Goal: Task Accomplishment & Management: Manage account settings

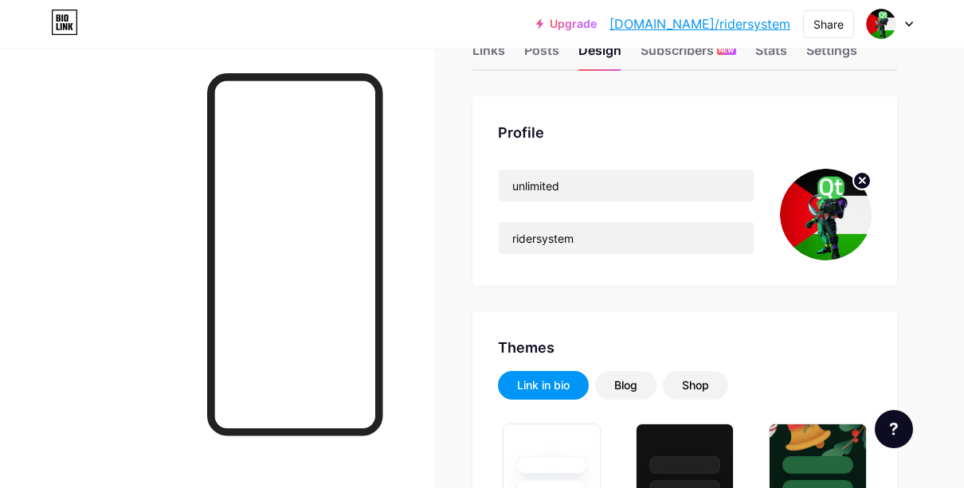
scroll to position [45, 0]
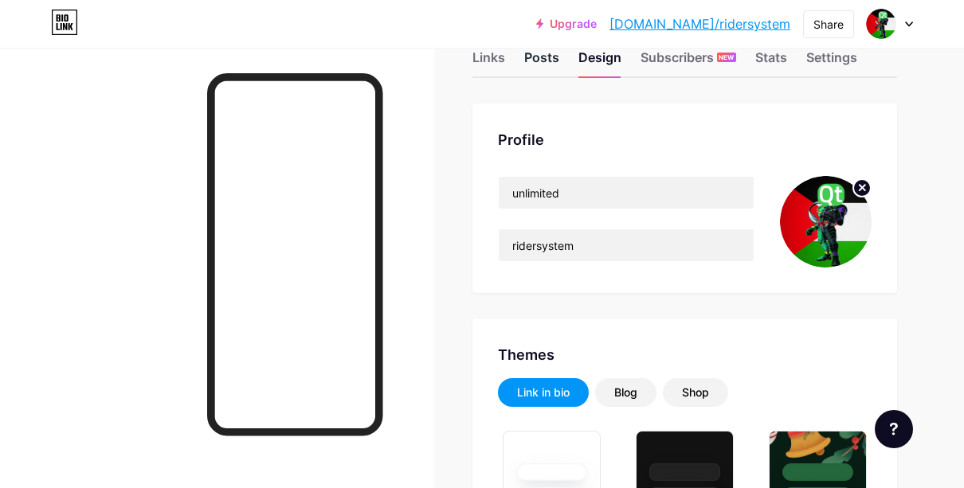
click at [550, 60] on div "Posts" at bounding box center [541, 62] width 35 height 29
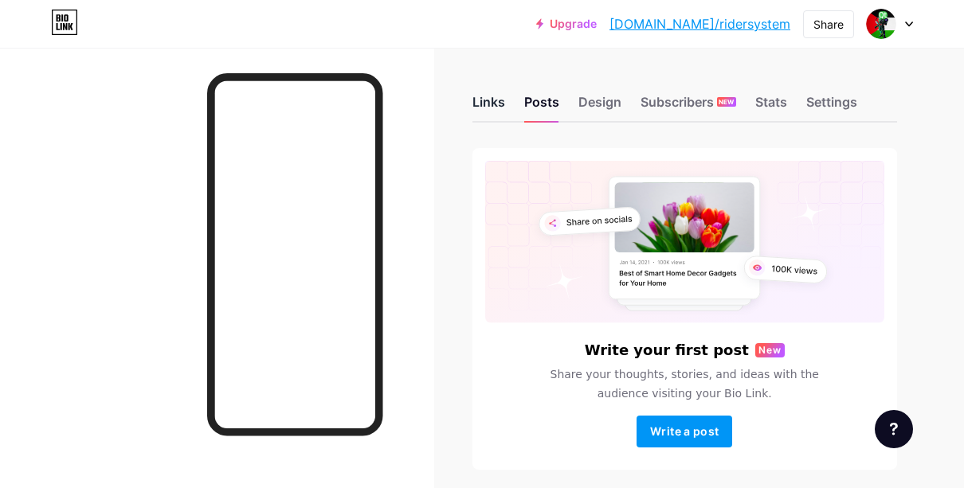
click at [505, 102] on div "Links" at bounding box center [488, 106] width 33 height 29
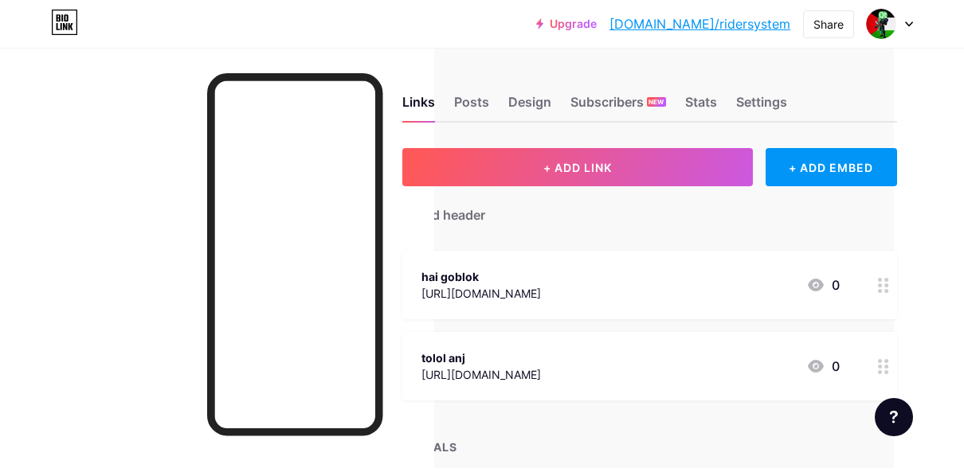
scroll to position [0, 75]
click at [472, 271] on div "hai goblok" at bounding box center [480, 276] width 119 height 17
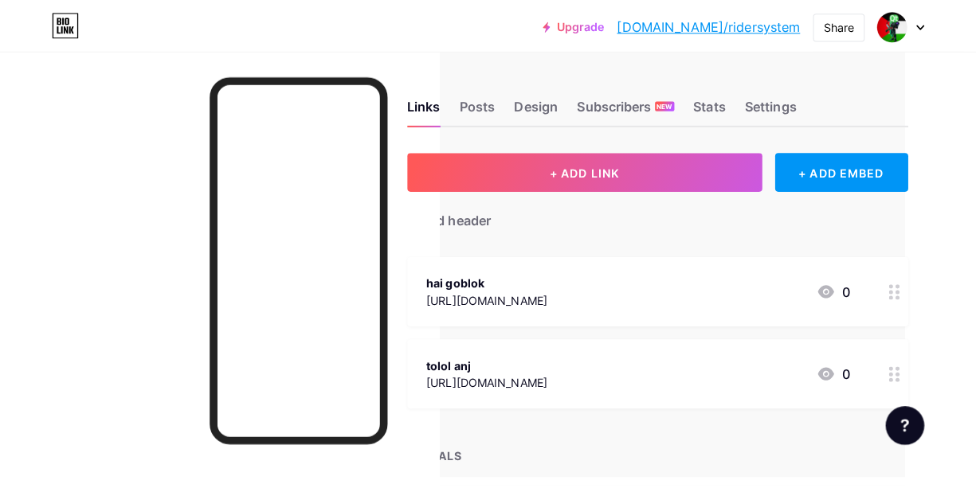
scroll to position [0, 63]
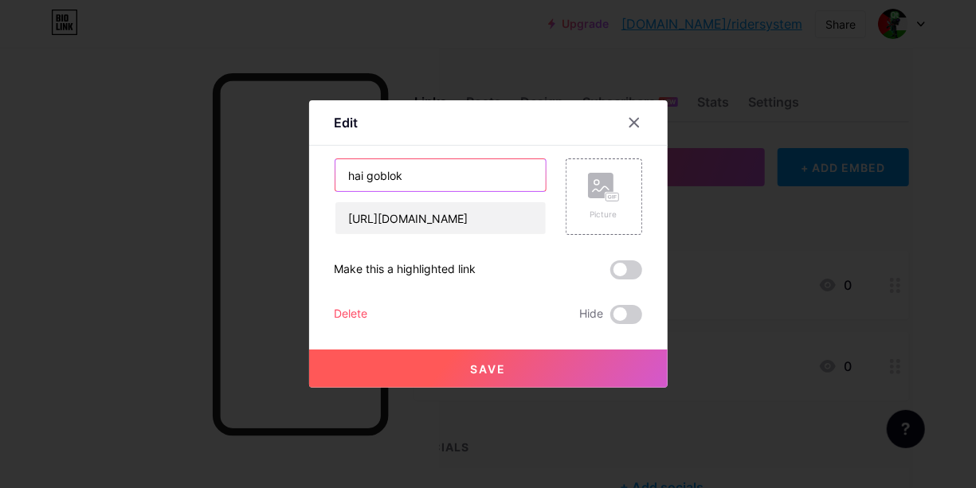
drag, startPoint x: 472, startPoint y: 180, endPoint x: 321, endPoint y: 167, distance: 151.9
click at [321, 167] on div "Edit Content YouTube Play YouTube video without leaving your page. ADD Vimeo Pl…" at bounding box center [488, 244] width 358 height 288
type input "aku percaya [DEMOGRAPHIC_DATA] ada"
click at [377, 372] on button "Save" at bounding box center [488, 369] width 358 height 38
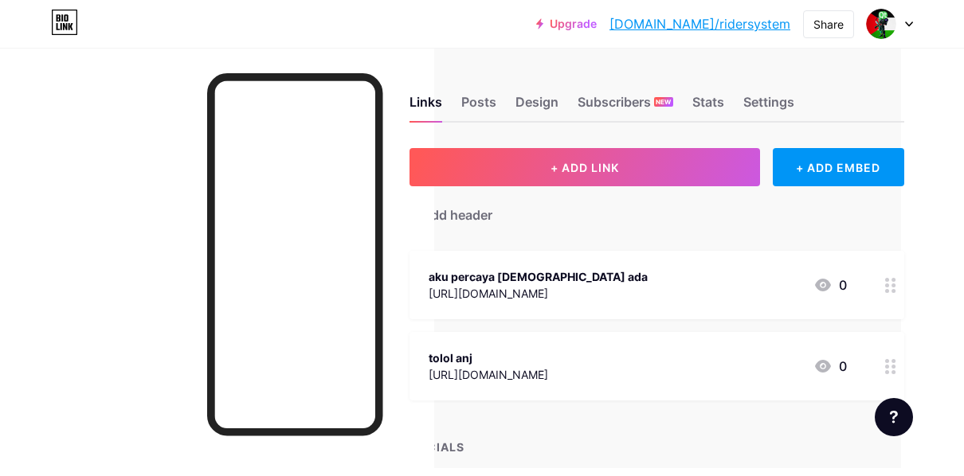
click at [476, 355] on div "tolol anj" at bounding box center [488, 358] width 119 height 17
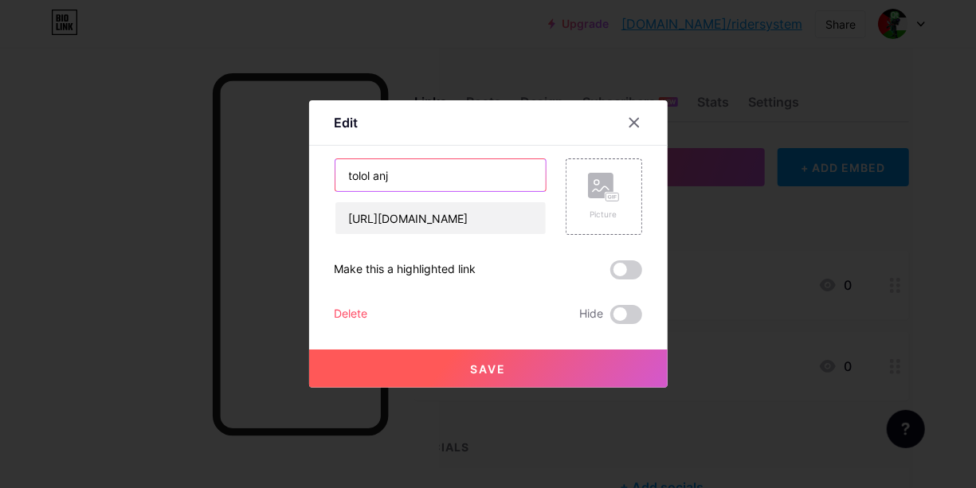
drag, startPoint x: 454, startPoint y: 169, endPoint x: 296, endPoint y: 179, distance: 158.1
click at [296, 179] on div "Edit Content YouTube Play YouTube video without leaving your page. ADD Vimeo Pl…" at bounding box center [488, 244] width 976 height 488
type input "[PERSON_NAME]"
click at [412, 370] on button "Save" at bounding box center [488, 369] width 358 height 38
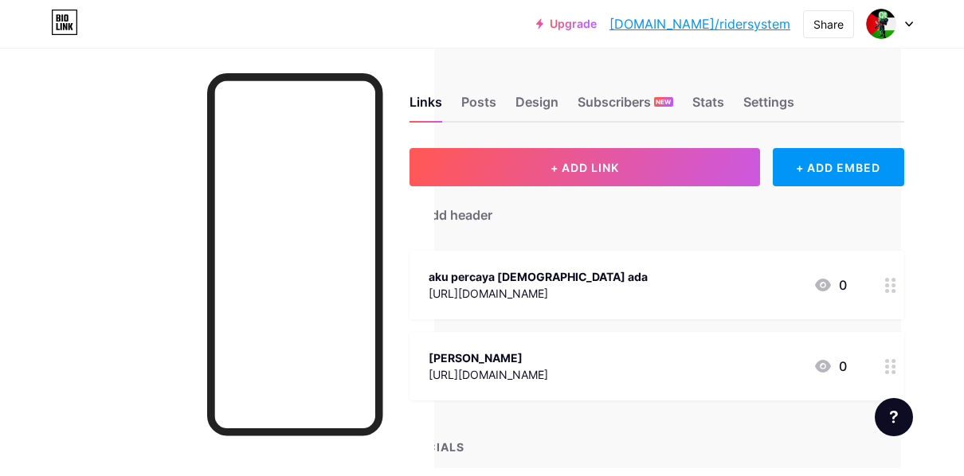
click at [57, 272] on div at bounding box center [217, 286] width 434 height 476
click at [832, 161] on div "+ ADD EMBED" at bounding box center [838, 167] width 131 height 38
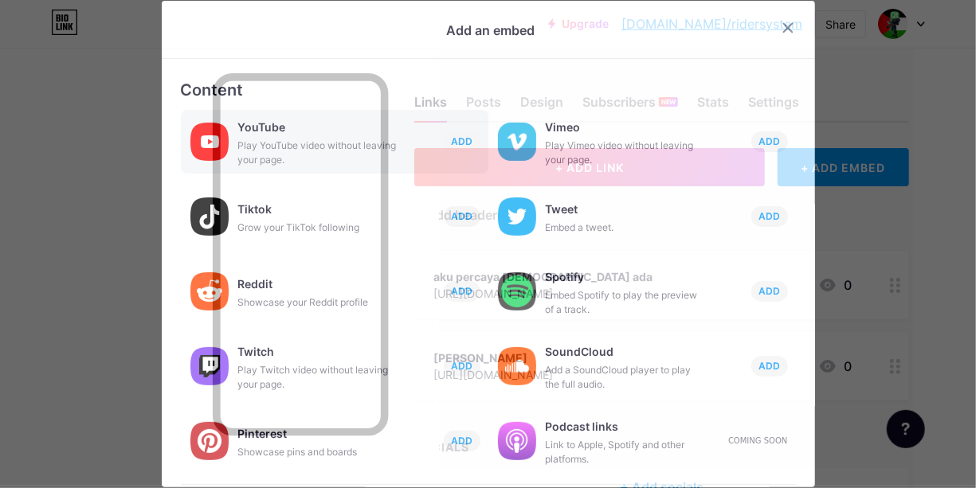
click at [402, 134] on div "YouTube Play YouTube video without leaving your page. ADD" at bounding box center [363, 141] width 250 height 51
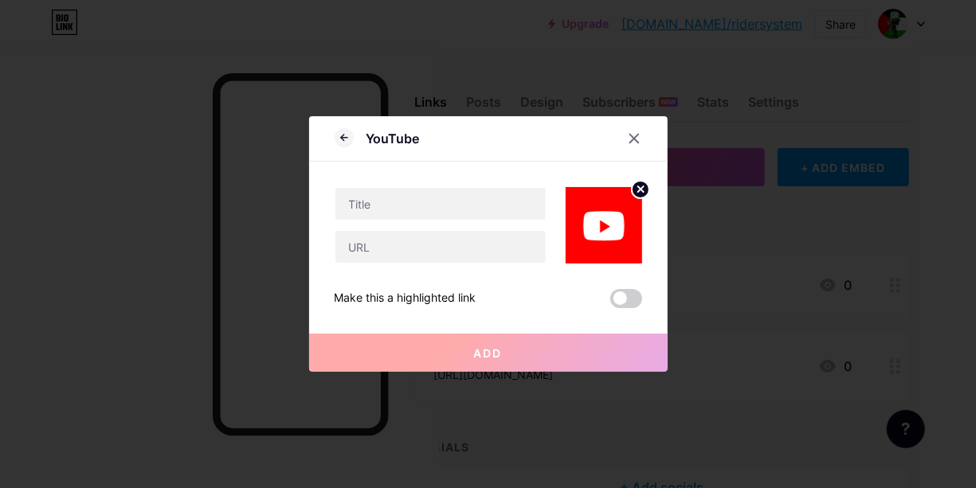
click at [632, 189] on circle at bounding box center [641, 190] width 18 height 18
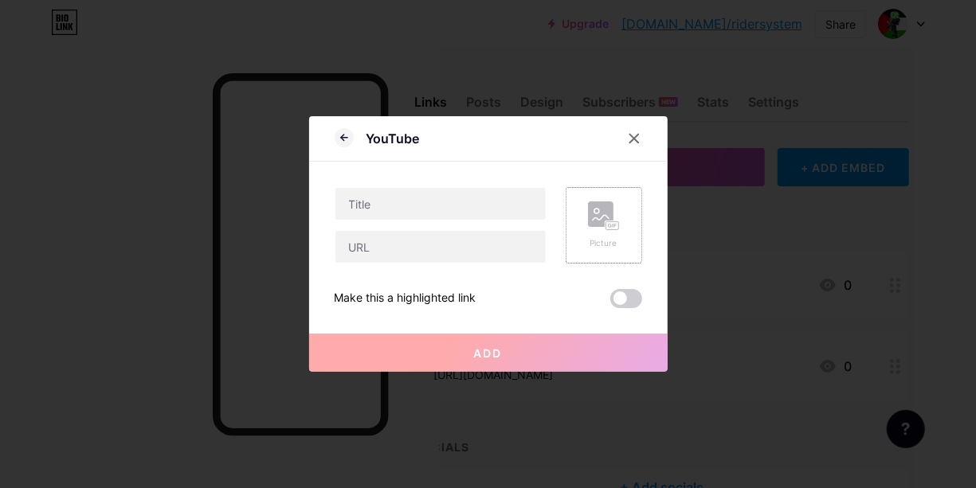
click at [609, 207] on icon at bounding box center [604, 216] width 32 height 29
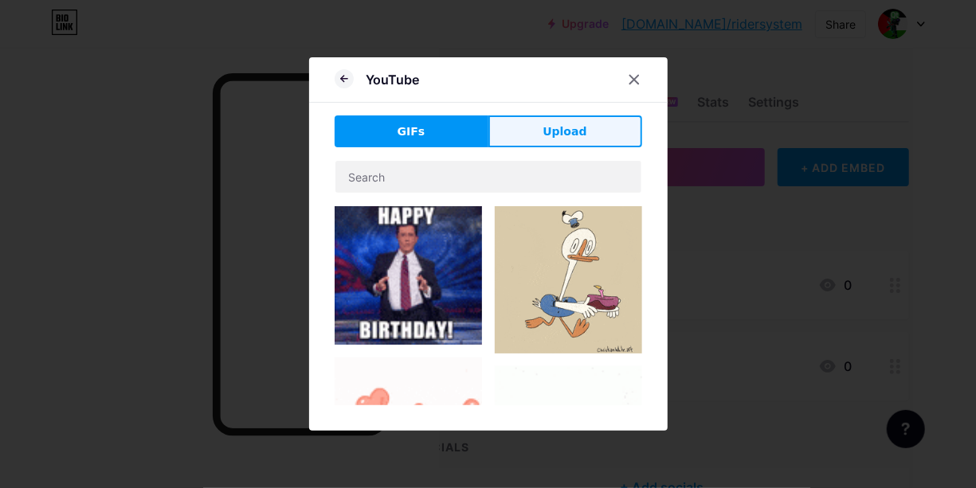
click at [595, 126] on button "Upload" at bounding box center [565, 132] width 154 height 32
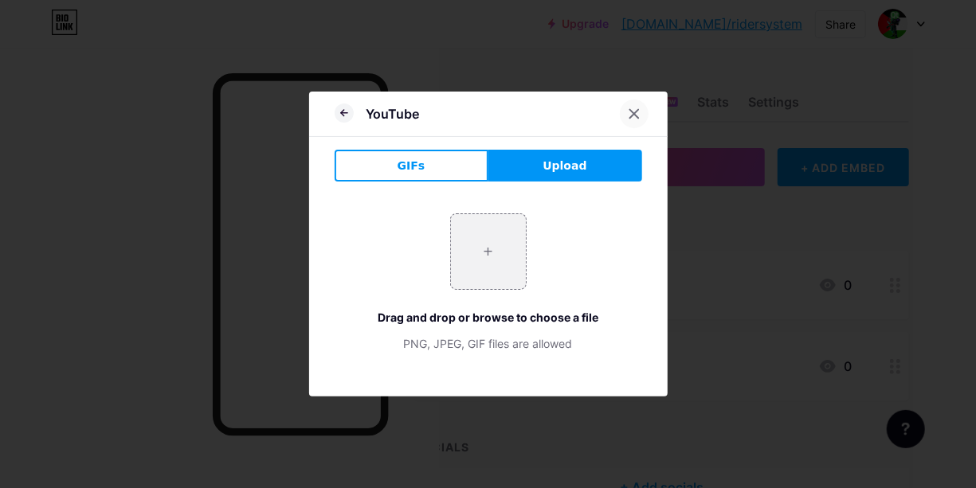
click at [637, 108] on div at bounding box center [634, 114] width 29 height 29
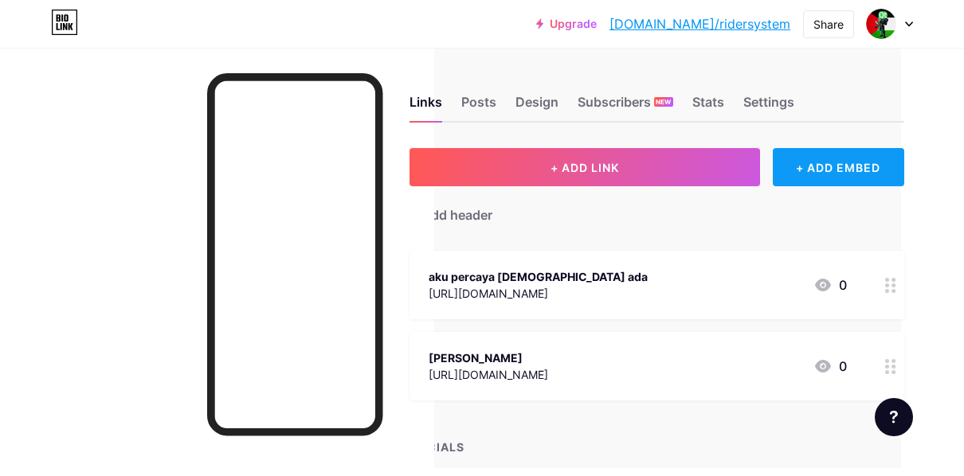
click at [825, 166] on div "+ ADD EMBED" at bounding box center [838, 167] width 131 height 38
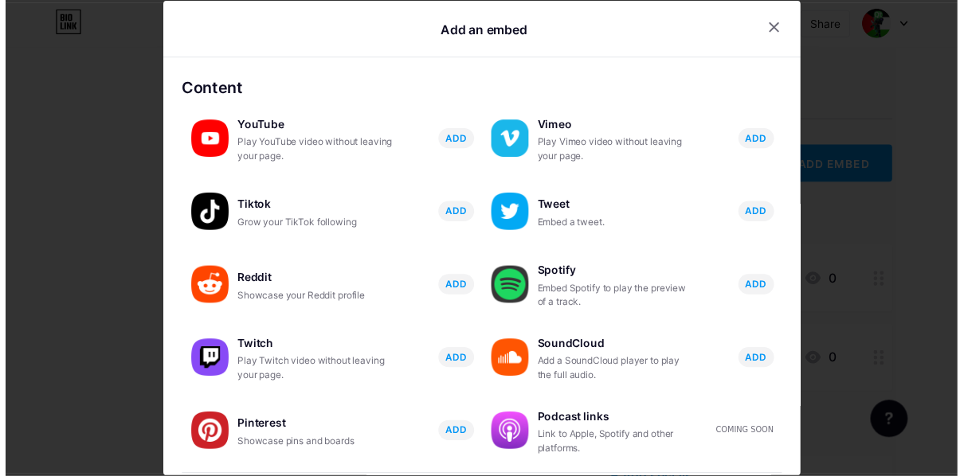
scroll to position [323, 0]
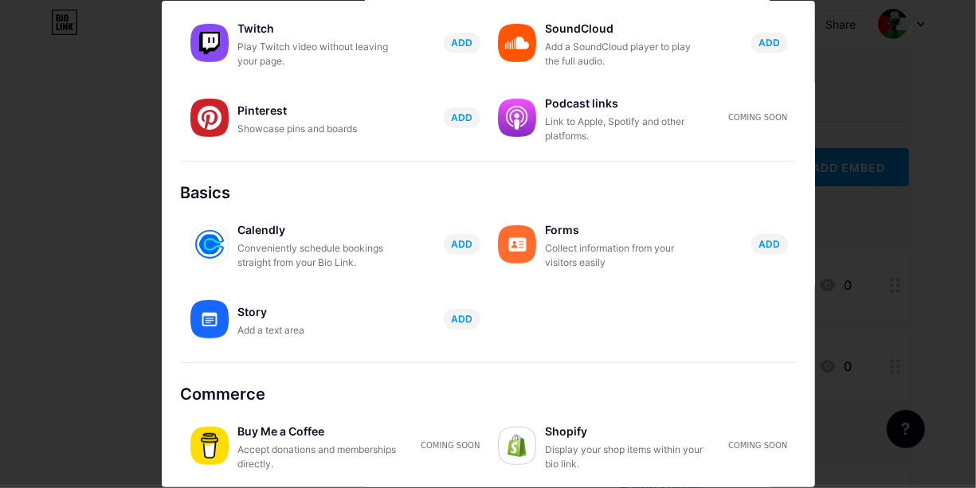
click at [864, 77] on div at bounding box center [488, 244] width 976 height 488
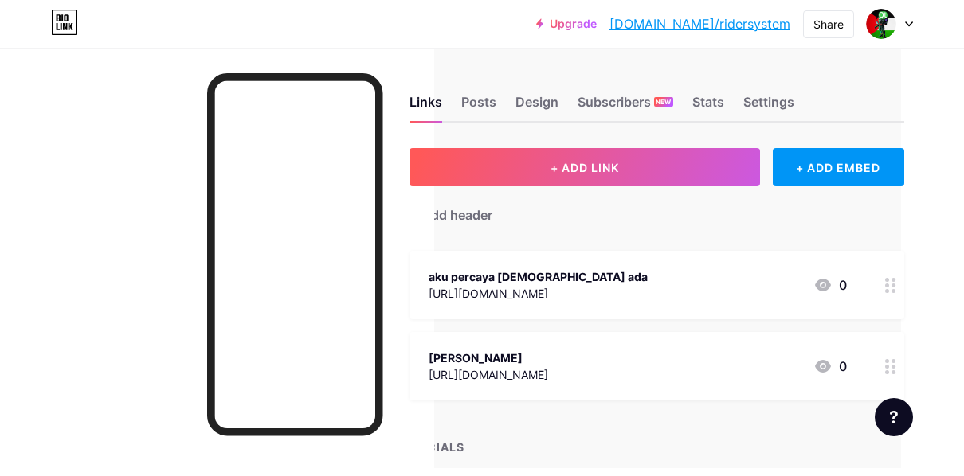
click at [648, 267] on div "aku percaya [DEMOGRAPHIC_DATA] ada [URL][DOMAIN_NAME]" at bounding box center [538, 285] width 219 height 37
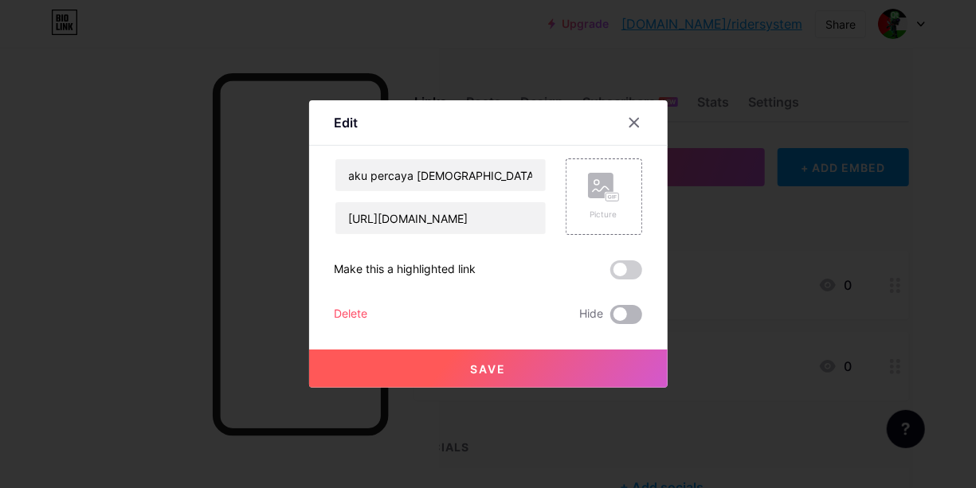
click at [610, 319] on span at bounding box center [626, 314] width 32 height 19
click at [610, 319] on input "checkbox" at bounding box center [610, 319] width 0 height 0
click at [625, 277] on span at bounding box center [626, 270] width 32 height 19
click at [610, 274] on input "checkbox" at bounding box center [610, 274] width 0 height 0
click at [625, 277] on span at bounding box center [626, 270] width 32 height 19
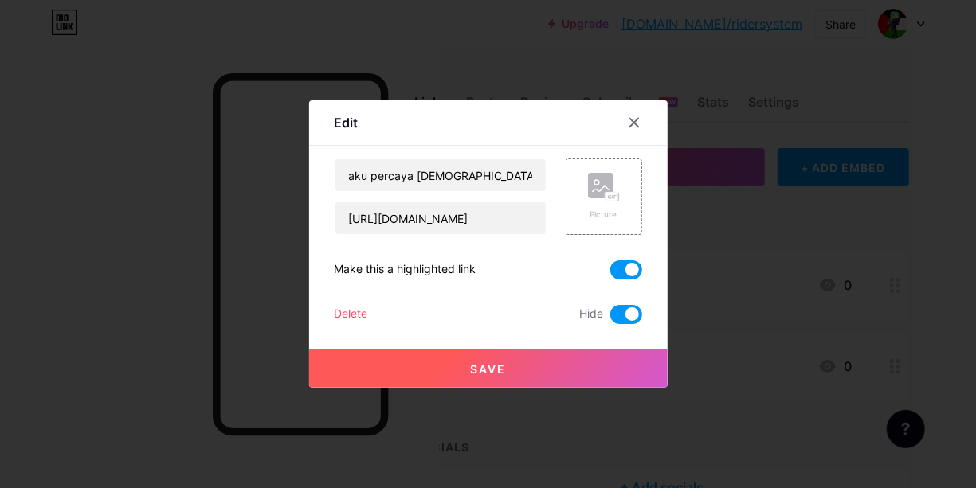
click at [610, 274] on input "checkbox" at bounding box center [610, 274] width 0 height 0
click at [621, 312] on span at bounding box center [626, 314] width 32 height 19
click at [610, 319] on input "checkbox" at bounding box center [610, 319] width 0 height 0
click at [615, 308] on span at bounding box center [626, 314] width 32 height 19
click at [610, 319] on input "checkbox" at bounding box center [610, 319] width 0 height 0
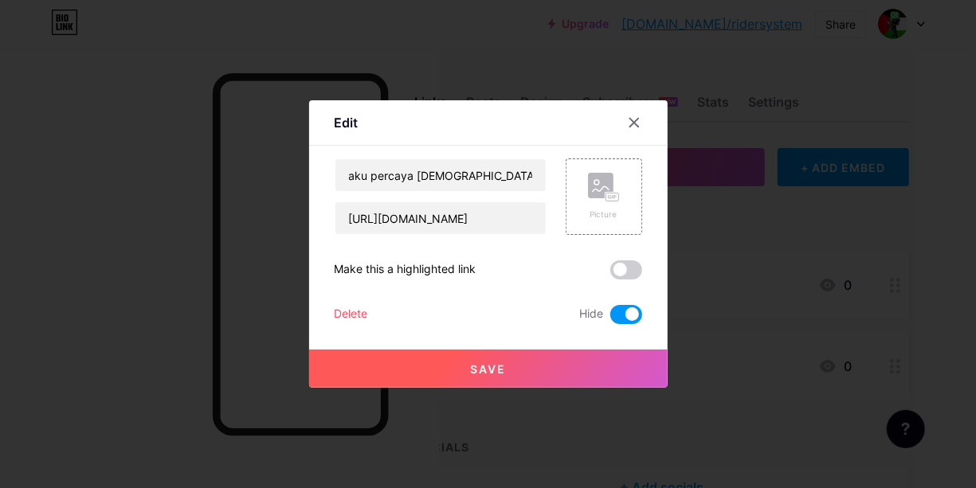
click at [615, 308] on span at bounding box center [626, 314] width 32 height 19
click at [610, 319] on input "checkbox" at bounding box center [610, 319] width 0 height 0
click at [559, 363] on button "Save" at bounding box center [488, 369] width 358 height 38
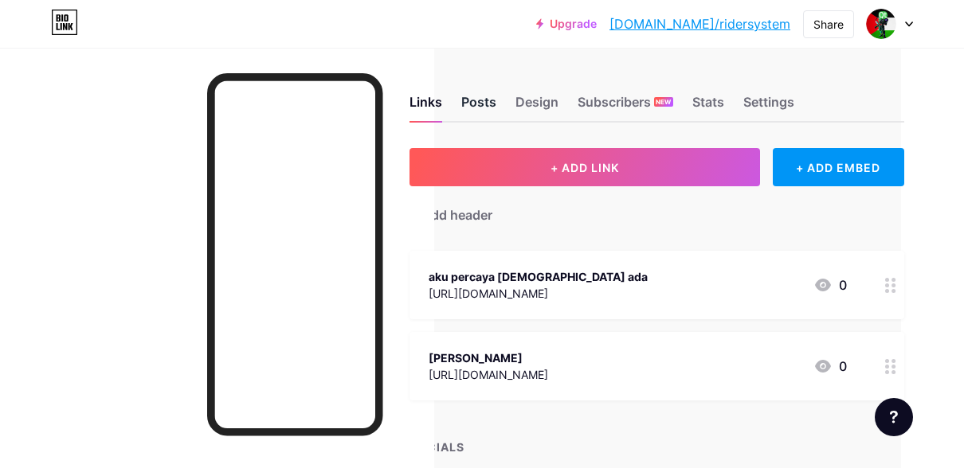
click at [496, 97] on div "Posts" at bounding box center [478, 106] width 35 height 29
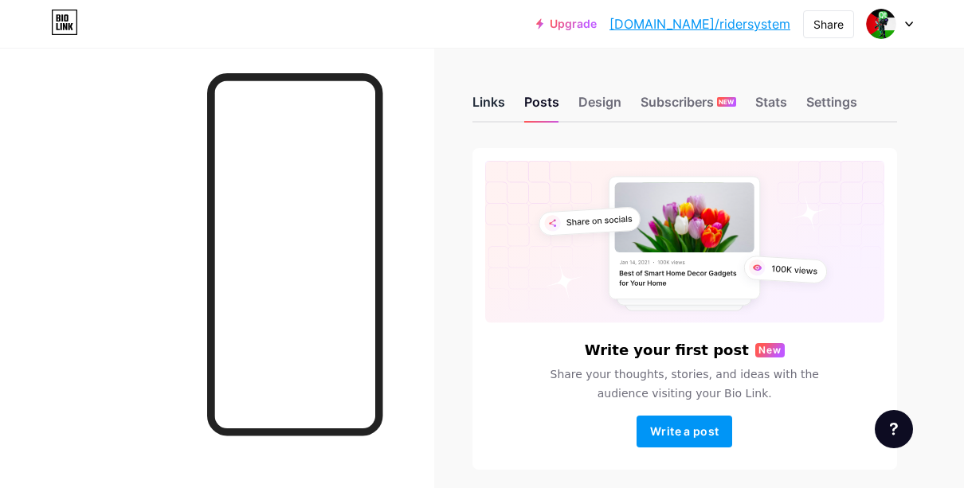
click at [490, 97] on div "Links" at bounding box center [488, 106] width 33 height 29
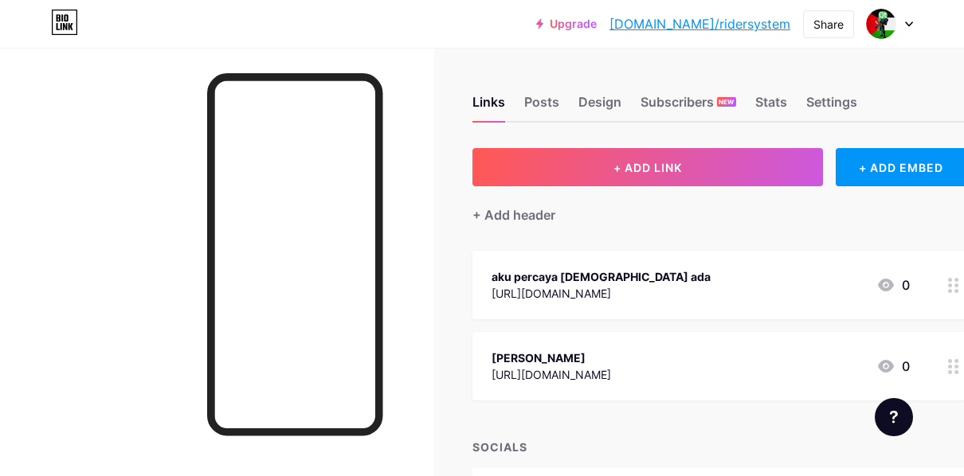
scroll to position [109, 0]
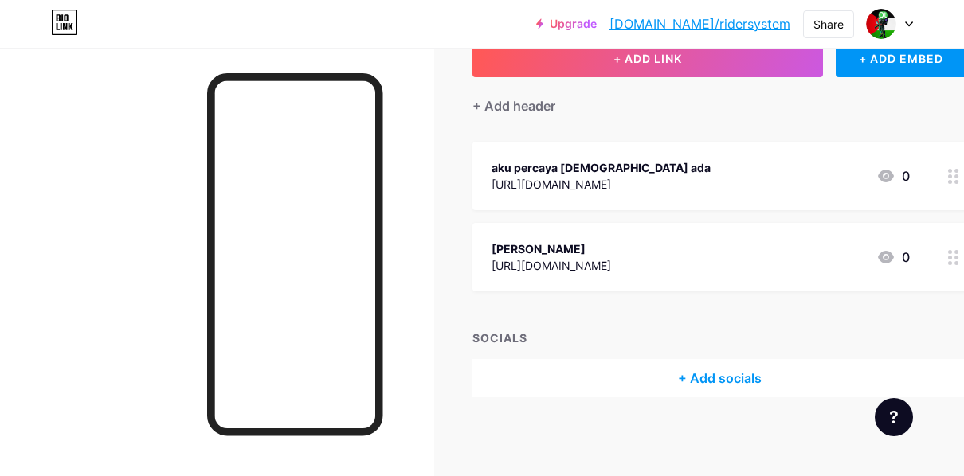
click at [567, 380] on div "+ Add socials" at bounding box center [719, 378] width 495 height 38
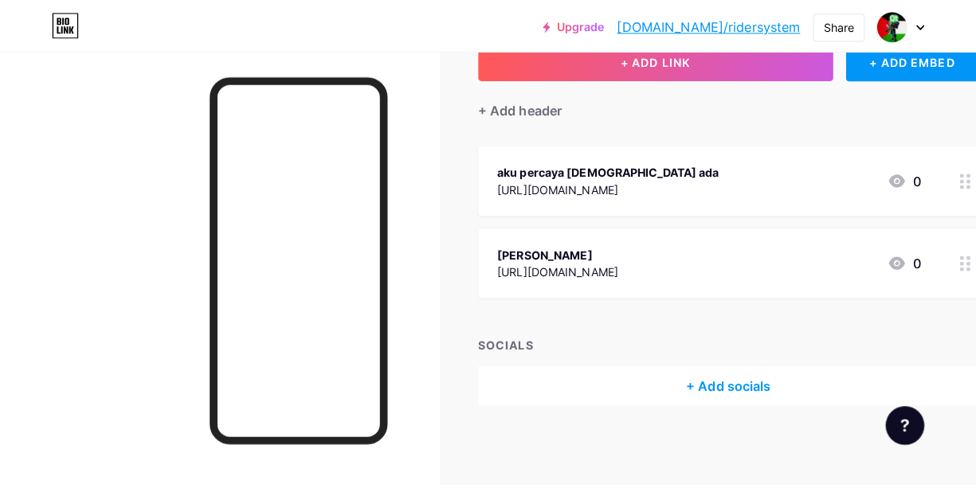
scroll to position [97, 0]
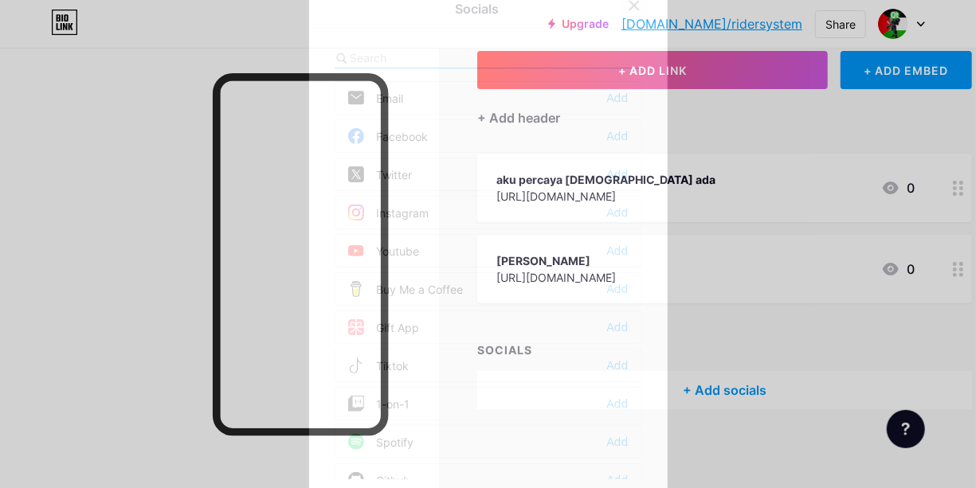
click at [629, 10] on icon at bounding box center [633, 6] width 9 height 9
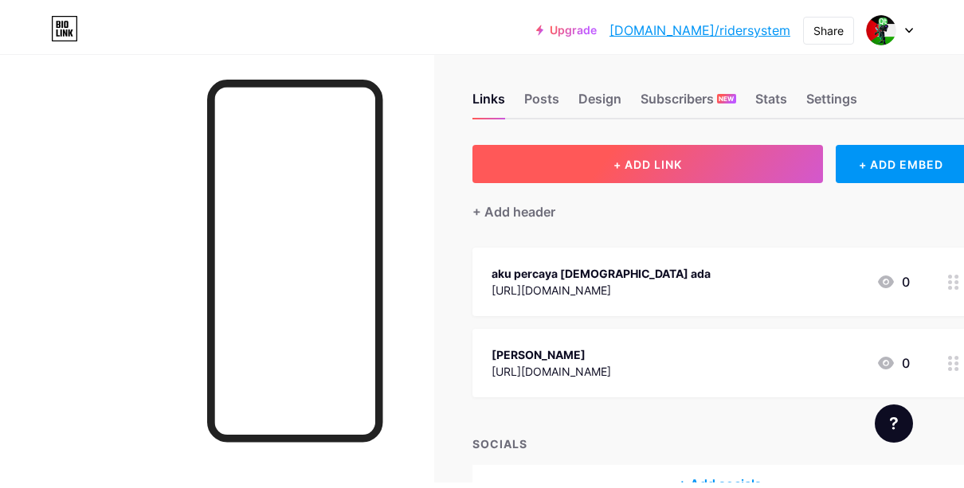
scroll to position [0, 0]
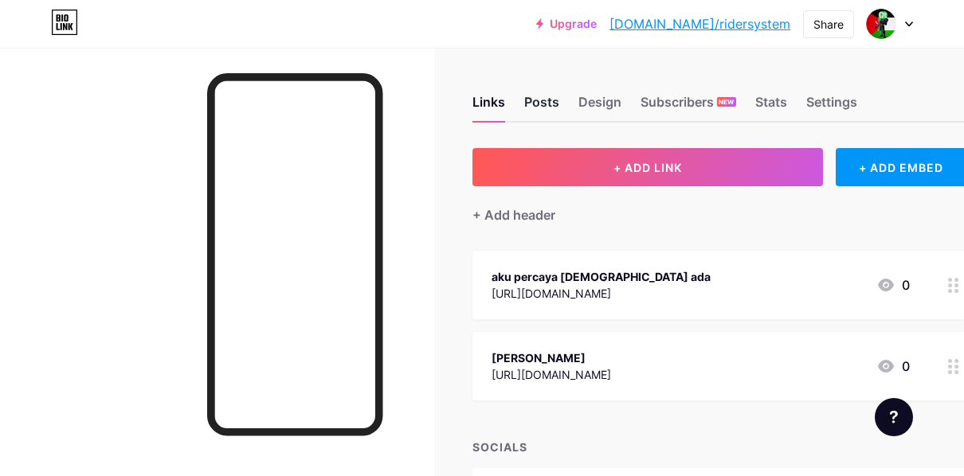
click at [546, 96] on div "Posts" at bounding box center [541, 106] width 35 height 29
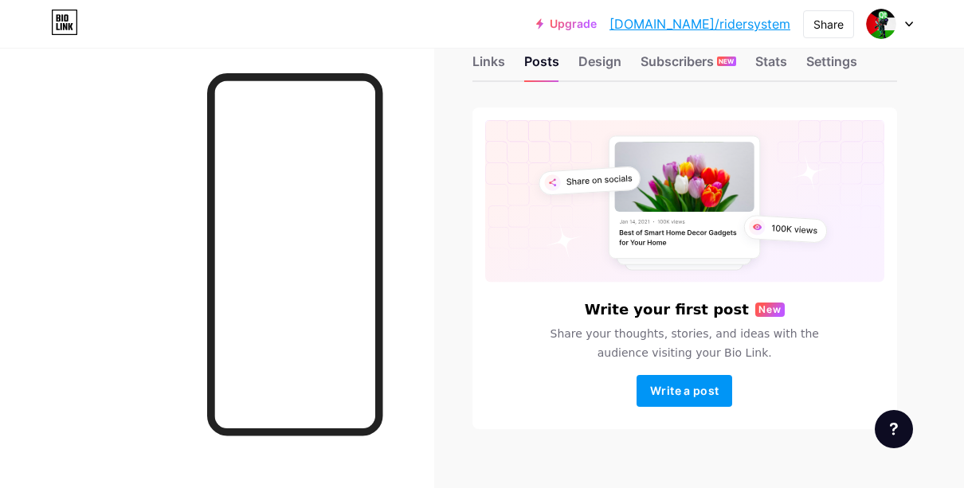
scroll to position [41, 0]
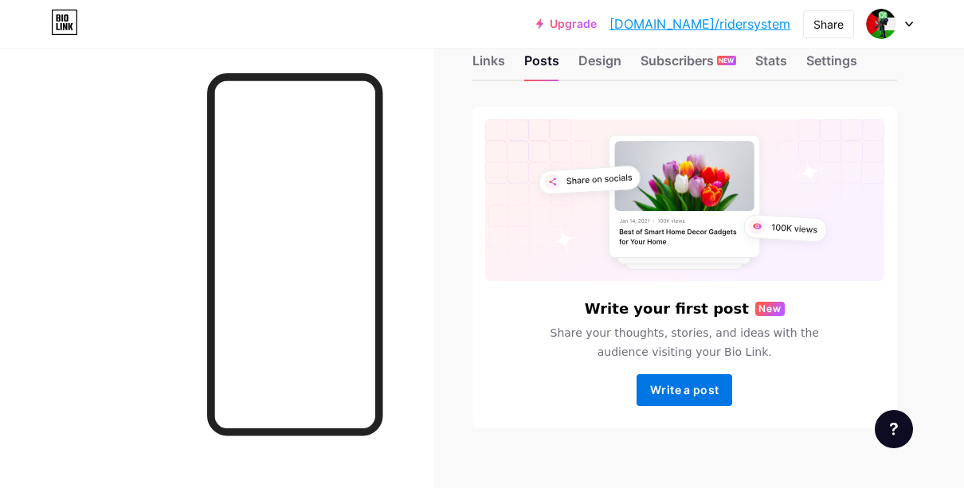
click at [666, 378] on button "Write a post" at bounding box center [685, 390] width 96 height 32
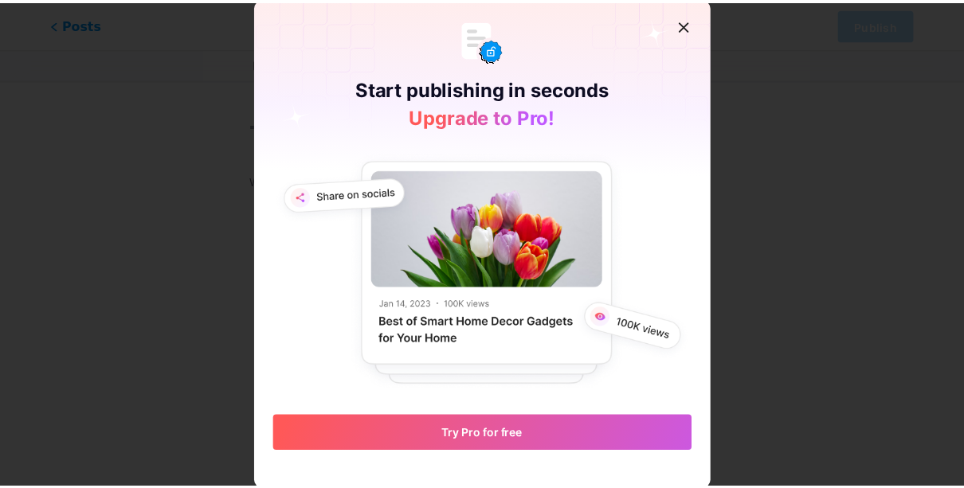
scroll to position [2, 0]
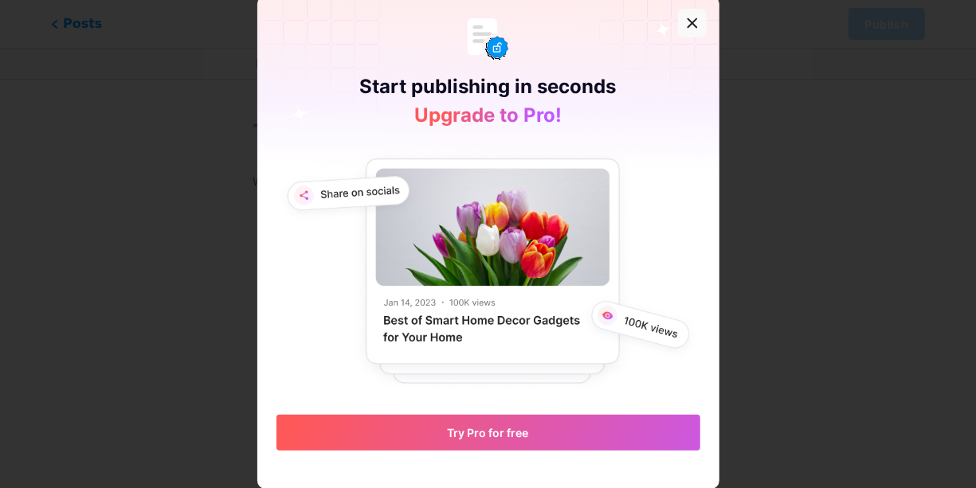
click at [686, 11] on div at bounding box center [692, 23] width 29 height 29
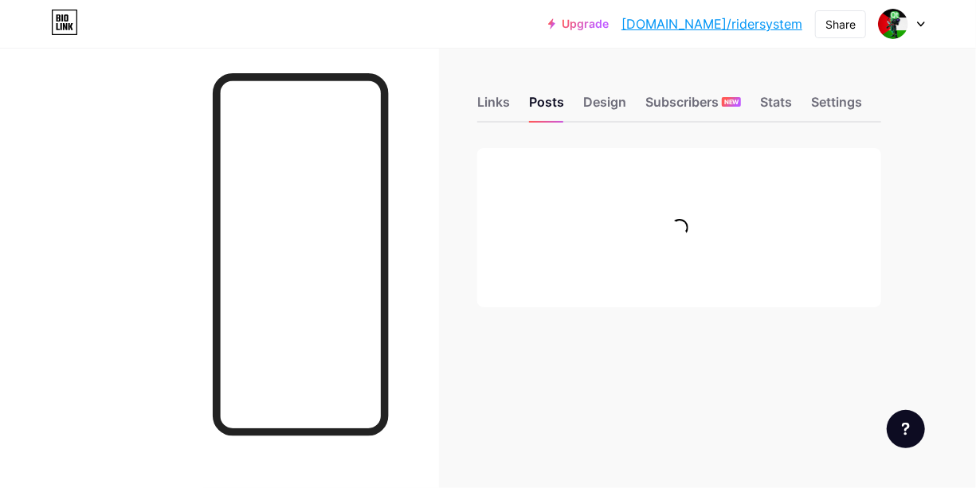
click at [600, 92] on div "Links Posts Design Subscribers NEW Stats Settings" at bounding box center [679, 95] width 404 height 56
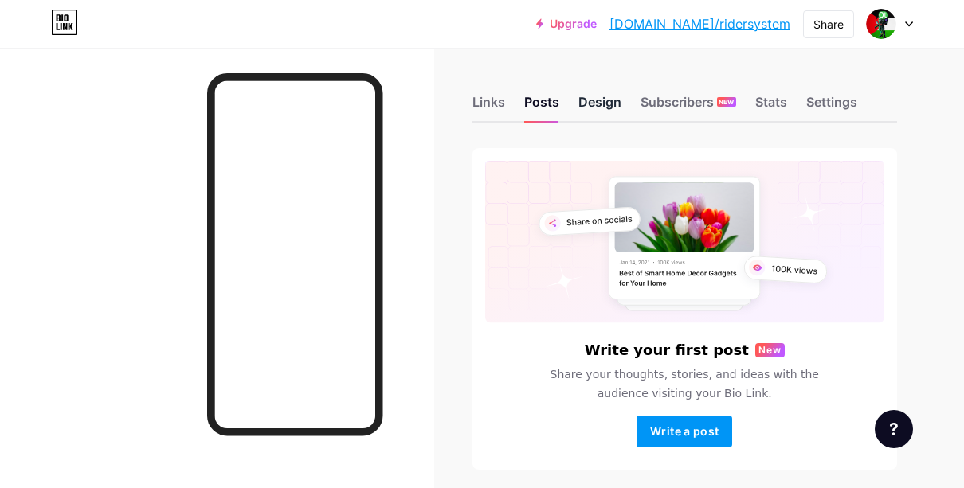
click at [600, 101] on div "Design" at bounding box center [599, 106] width 43 height 29
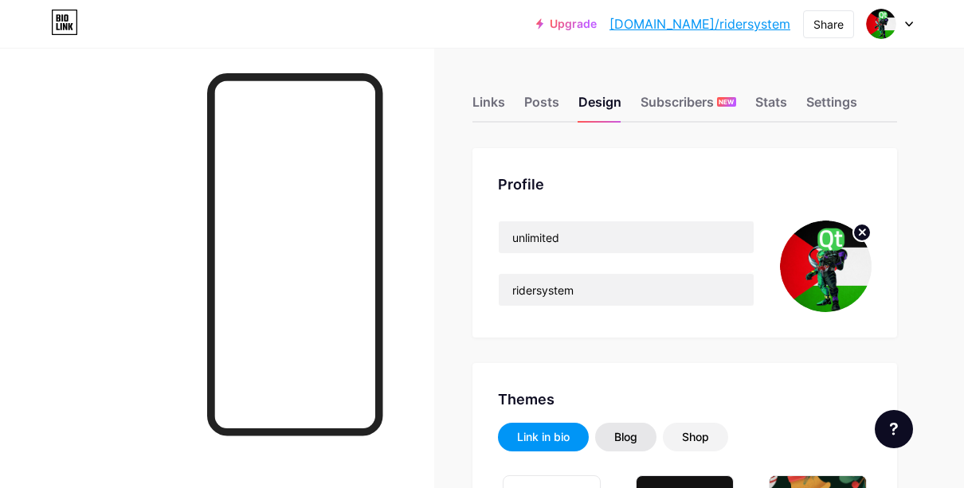
click at [629, 432] on div "Blog" at bounding box center [625, 437] width 23 height 16
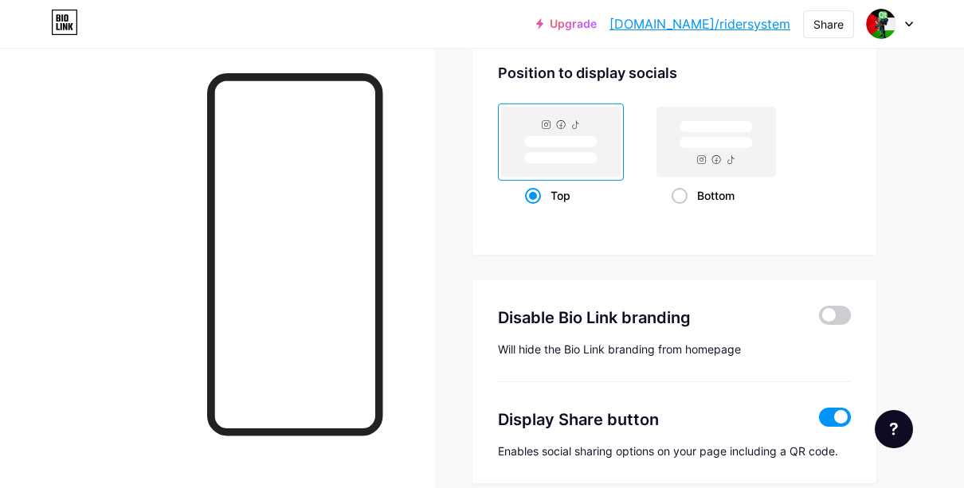
scroll to position [1166, 0]
click at [568, 175] on rect at bounding box center [560, 141] width 119 height 70
click at [535, 210] on input "Top" at bounding box center [530, 215] width 10 height 10
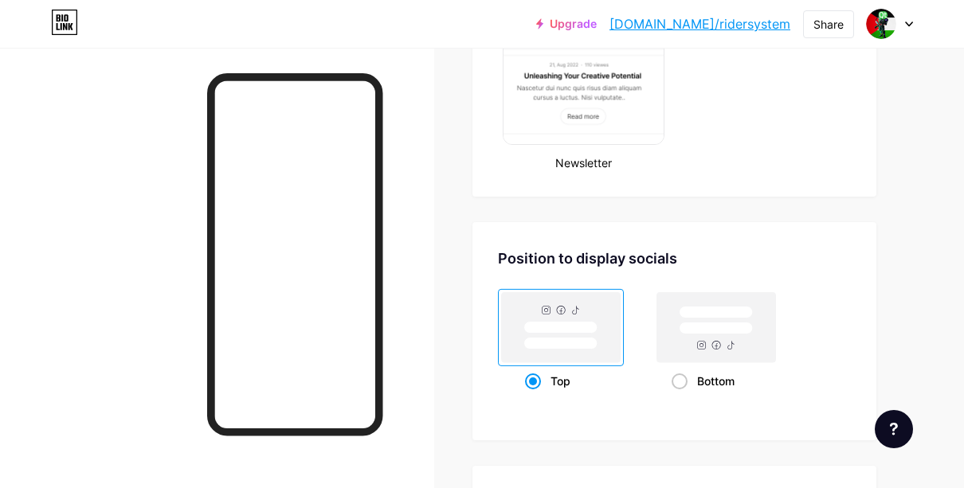
scroll to position [1039, 0]
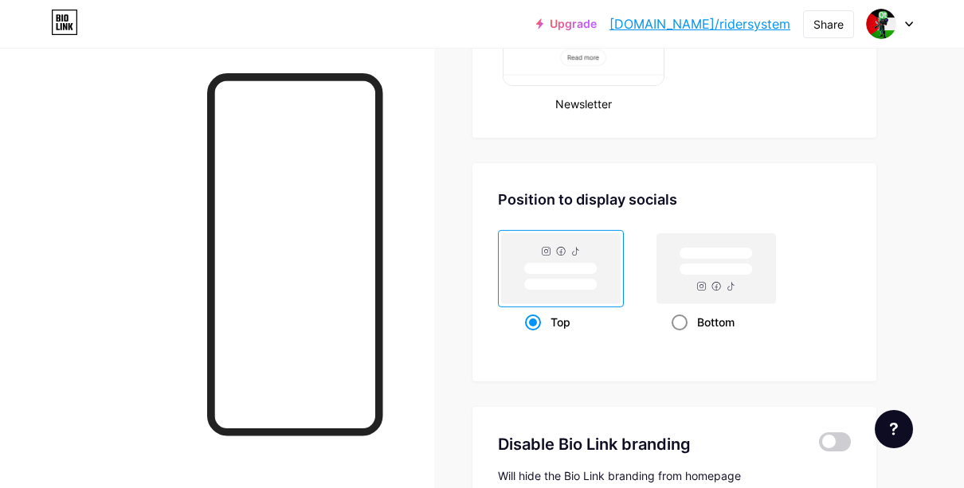
click at [683, 239] on rect at bounding box center [715, 268] width 119 height 70
click at [682, 337] on input "Bottom" at bounding box center [677, 342] width 10 height 10
radio input "true"
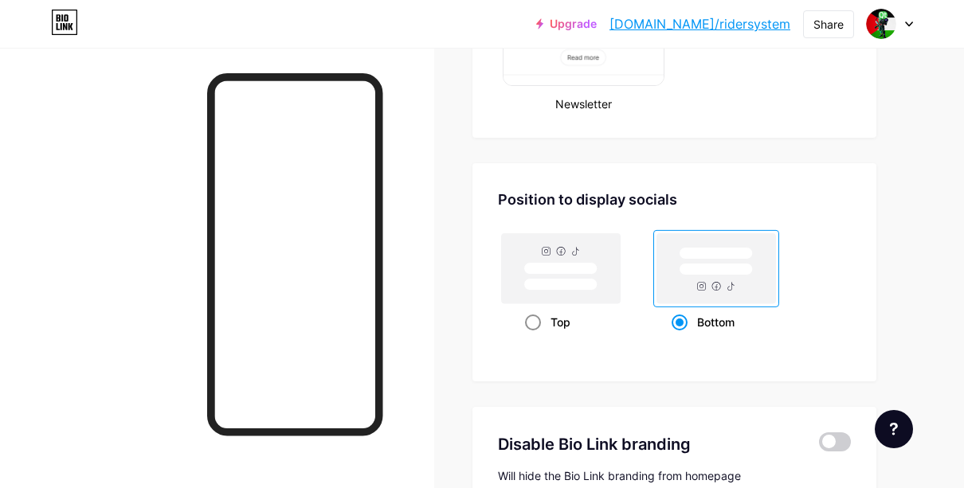
click at [583, 261] on rect at bounding box center [560, 268] width 119 height 70
click at [535, 337] on input "Top" at bounding box center [530, 342] width 10 height 10
radio input "true"
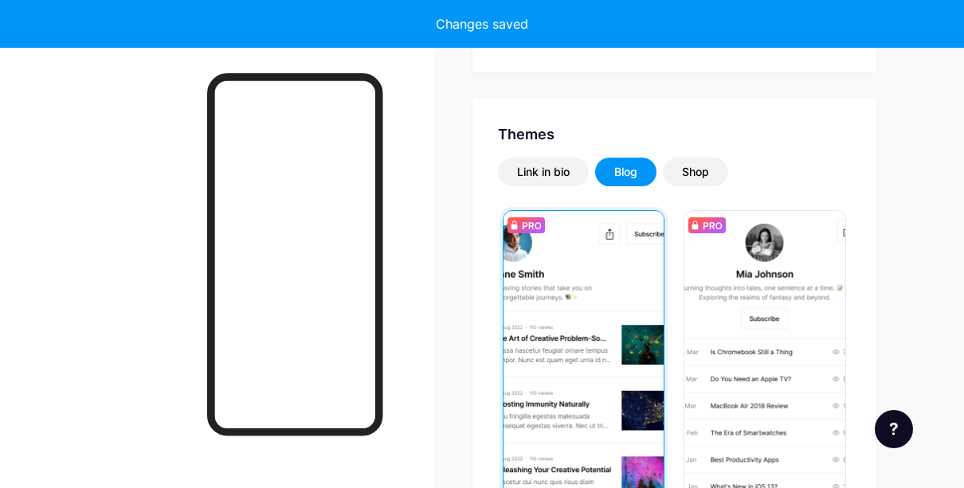
scroll to position [264, 0]
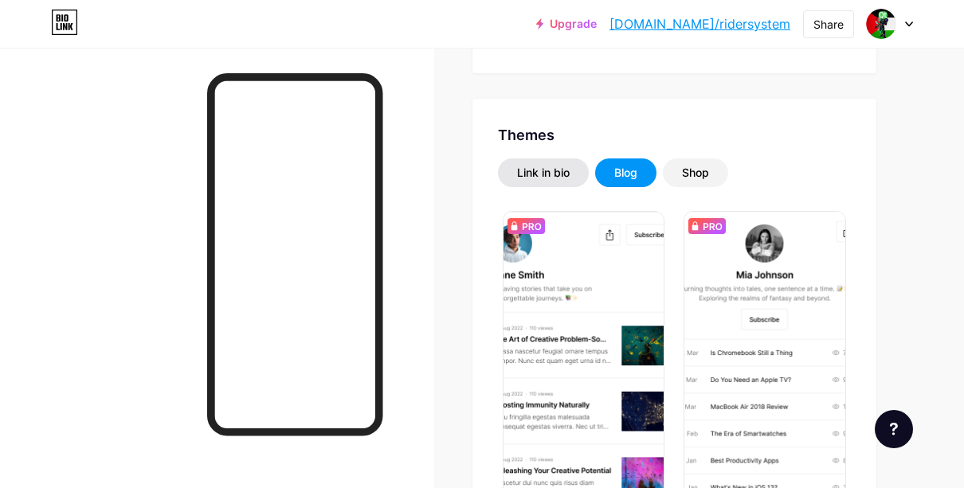
click at [560, 161] on div "Link in bio" at bounding box center [543, 173] width 91 height 29
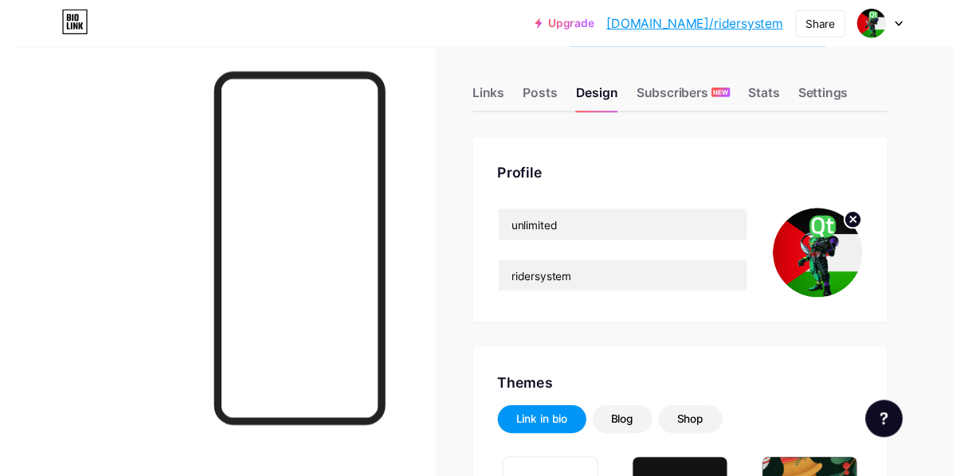
scroll to position [0, 0]
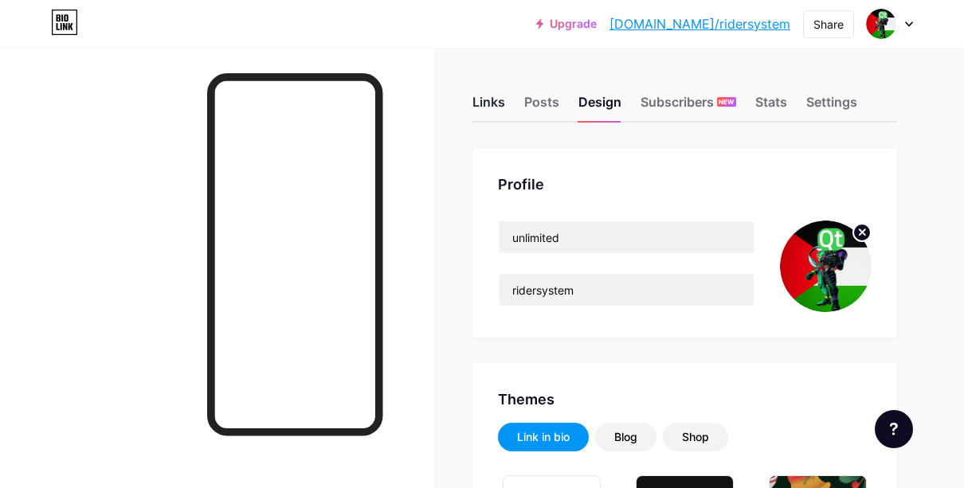
click at [502, 97] on div "Links" at bounding box center [488, 106] width 33 height 29
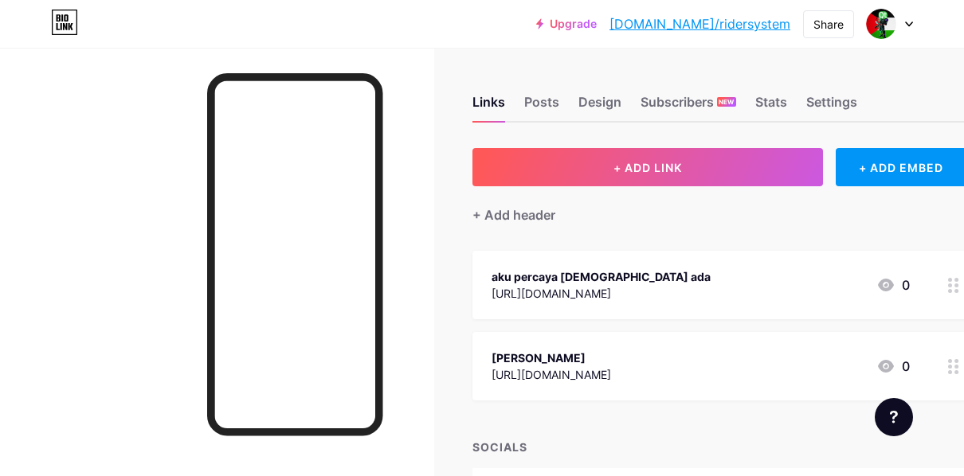
scroll to position [109, 0]
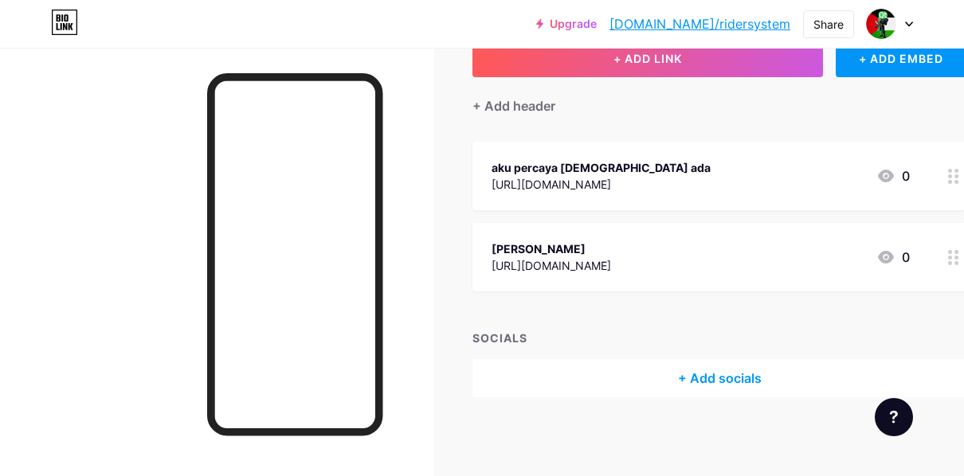
click at [617, 378] on div "+ Add socials" at bounding box center [719, 378] width 495 height 38
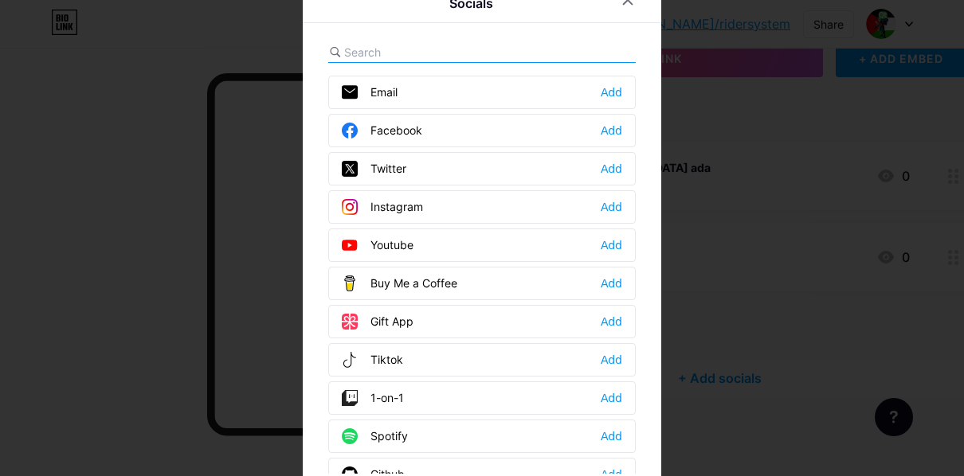
scroll to position [97, 0]
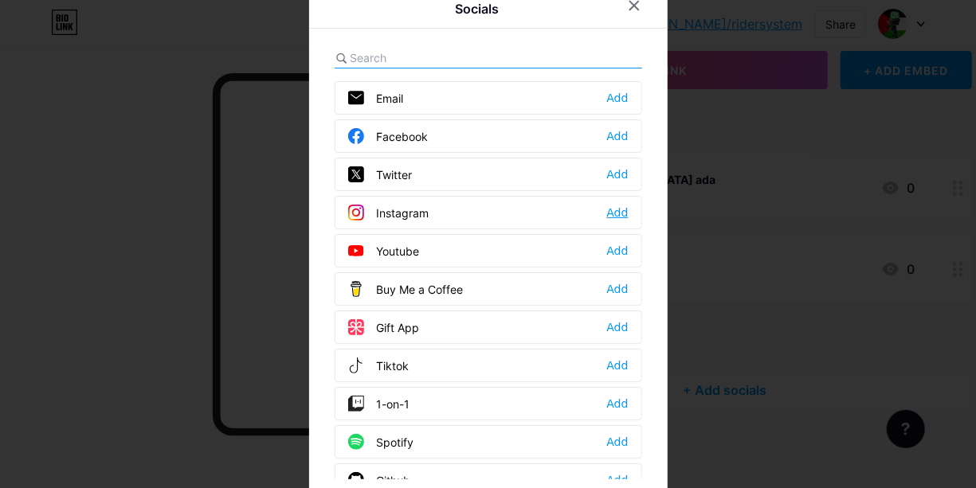
click at [615, 206] on div "Add" at bounding box center [617, 213] width 22 height 16
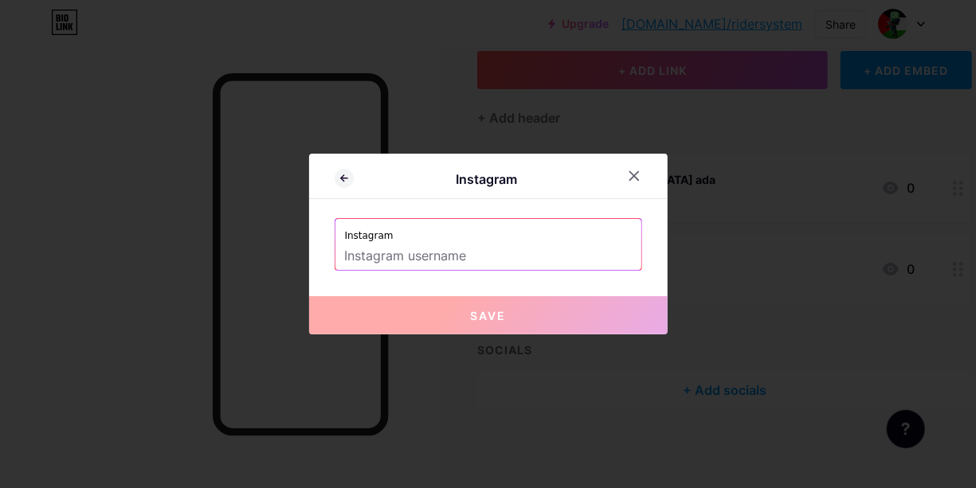
click at [496, 264] on input "text" at bounding box center [488, 256] width 287 height 27
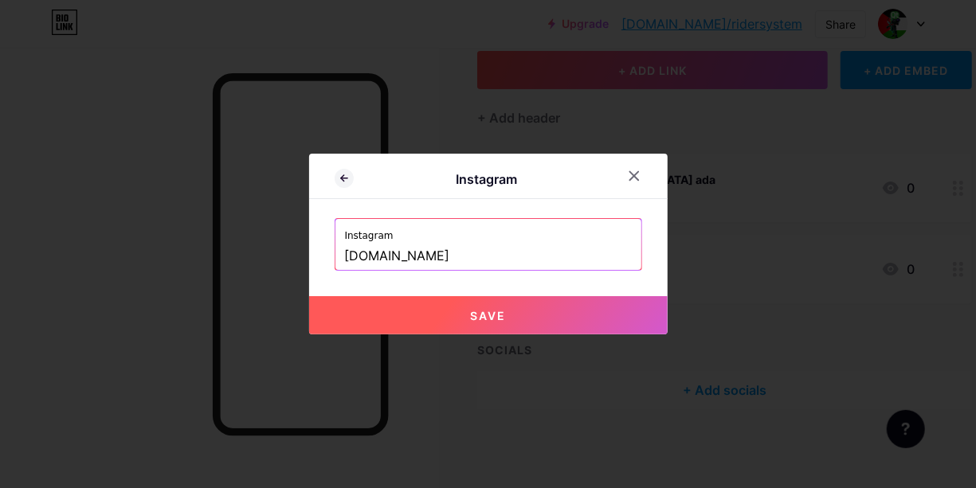
click at [461, 301] on button "Save" at bounding box center [488, 315] width 358 height 38
type input "[URL][DOMAIN_NAME][DOMAIN_NAME]"
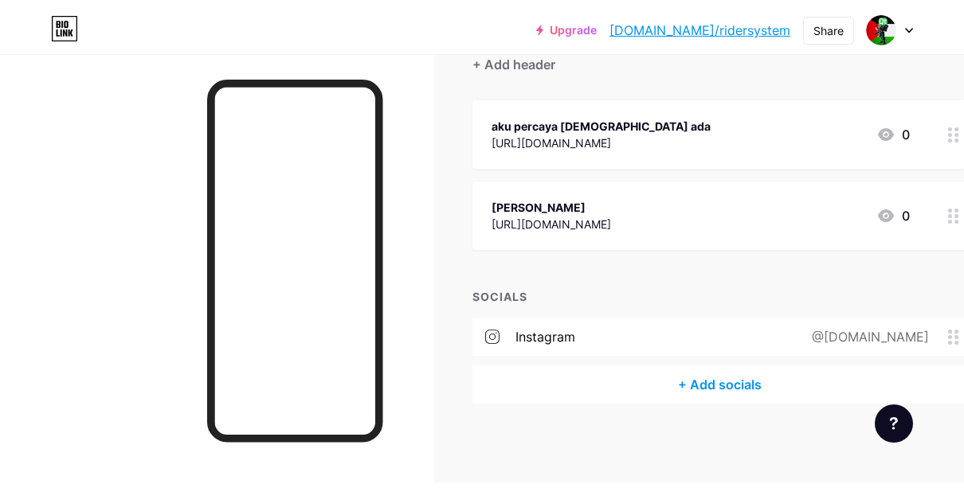
scroll to position [0, 0]
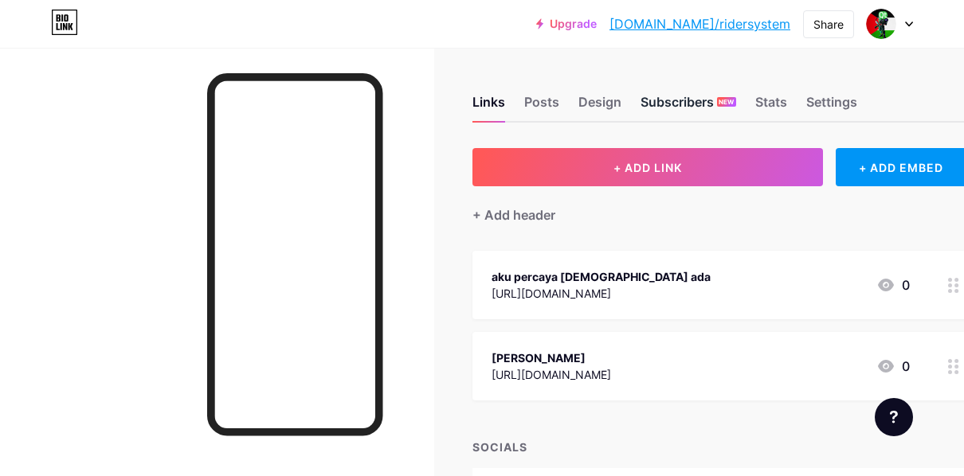
click at [661, 105] on div "Subscribers NEW" at bounding box center [689, 106] width 96 height 29
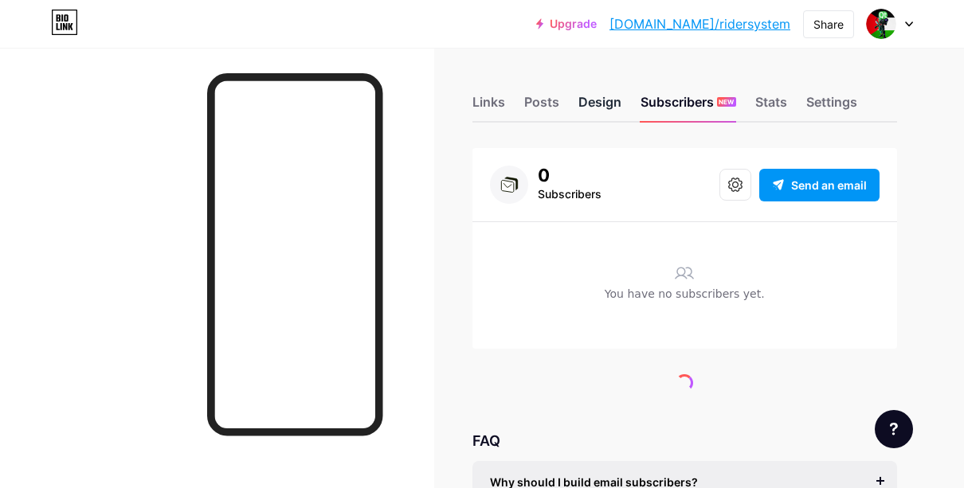
click at [606, 104] on div "Design" at bounding box center [599, 106] width 43 height 29
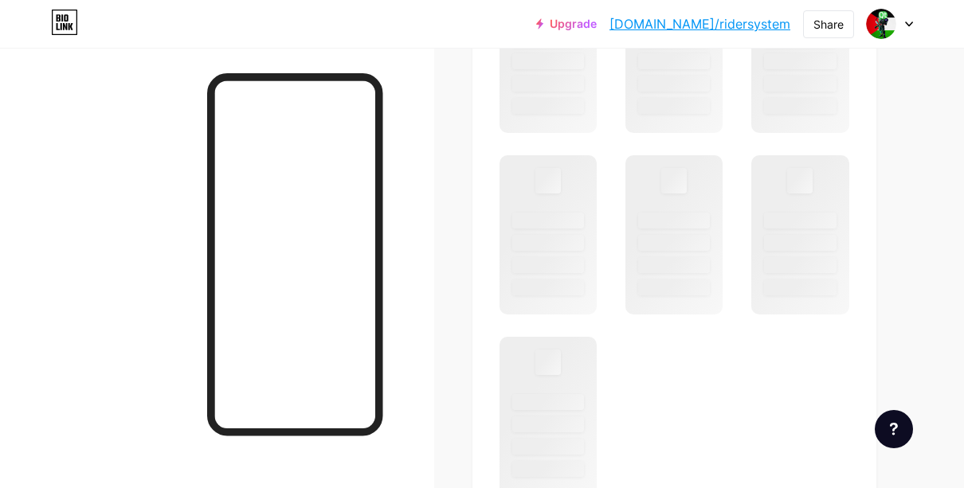
scroll to position [2217, 0]
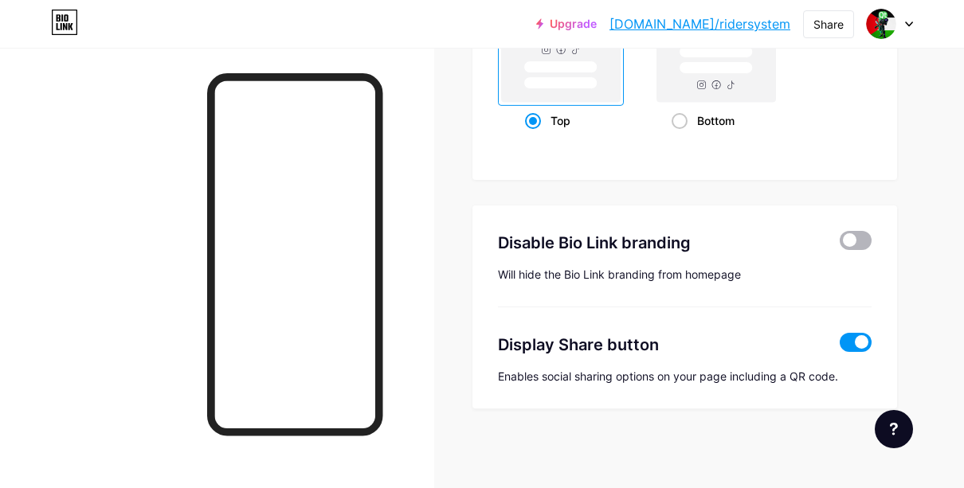
click at [848, 237] on span at bounding box center [856, 240] width 32 height 19
click at [840, 245] on input "checkbox" at bounding box center [840, 245] width 0 height 0
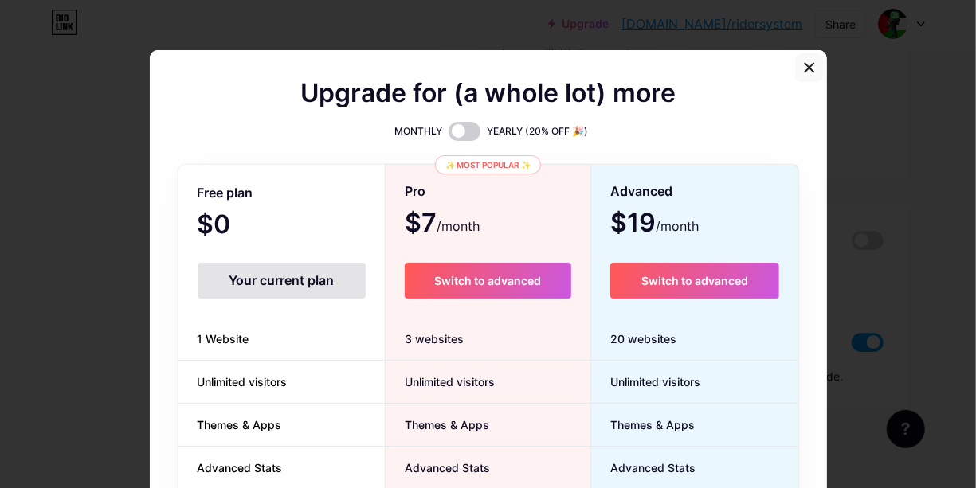
click at [811, 80] on div at bounding box center [809, 67] width 29 height 29
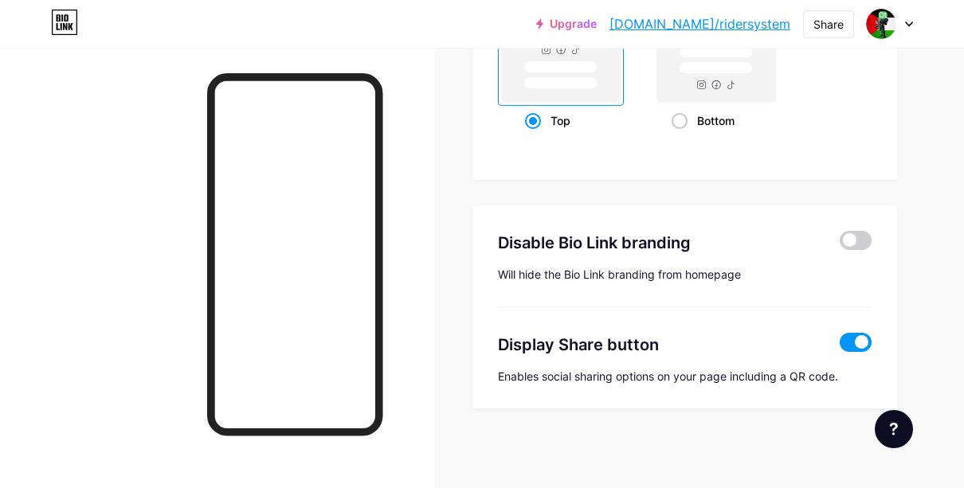
click at [854, 347] on span at bounding box center [856, 342] width 32 height 19
click at [840, 347] on input "checkbox" at bounding box center [840, 347] width 0 height 0
click at [854, 347] on span at bounding box center [856, 342] width 32 height 19
click at [840, 347] on input "checkbox" at bounding box center [840, 347] width 0 height 0
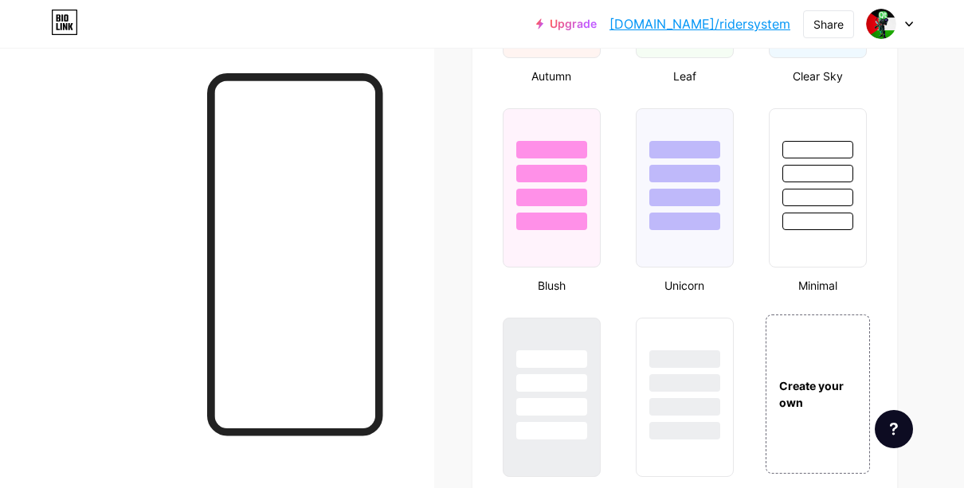
scroll to position [0, 0]
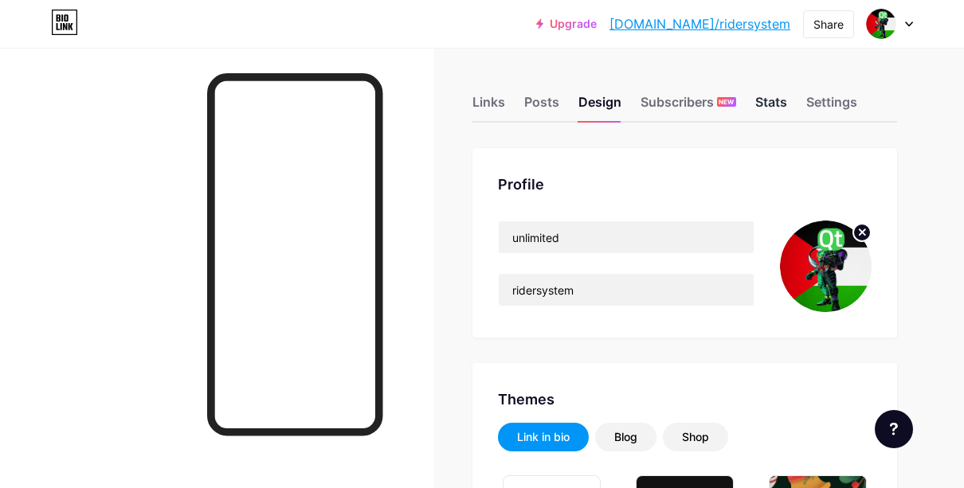
click at [772, 97] on div "Stats" at bounding box center [771, 106] width 32 height 29
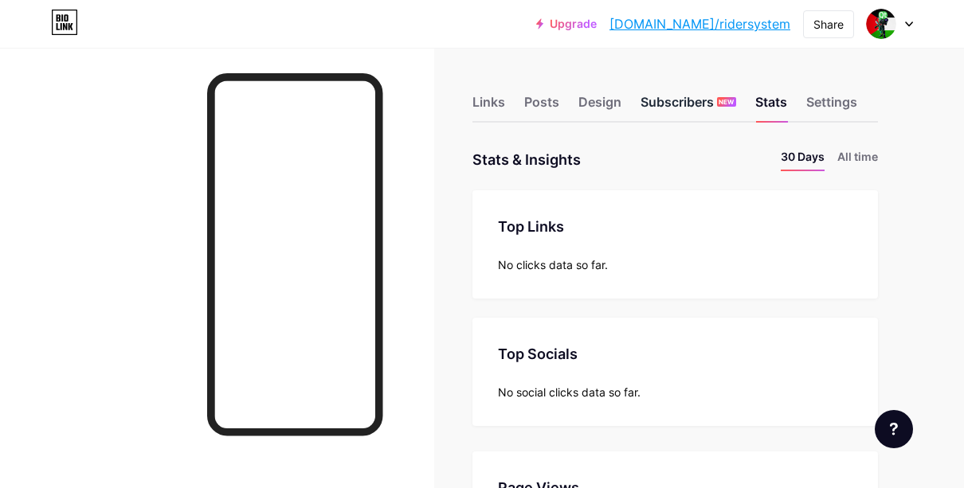
click at [689, 110] on div "Subscribers NEW" at bounding box center [689, 106] width 96 height 29
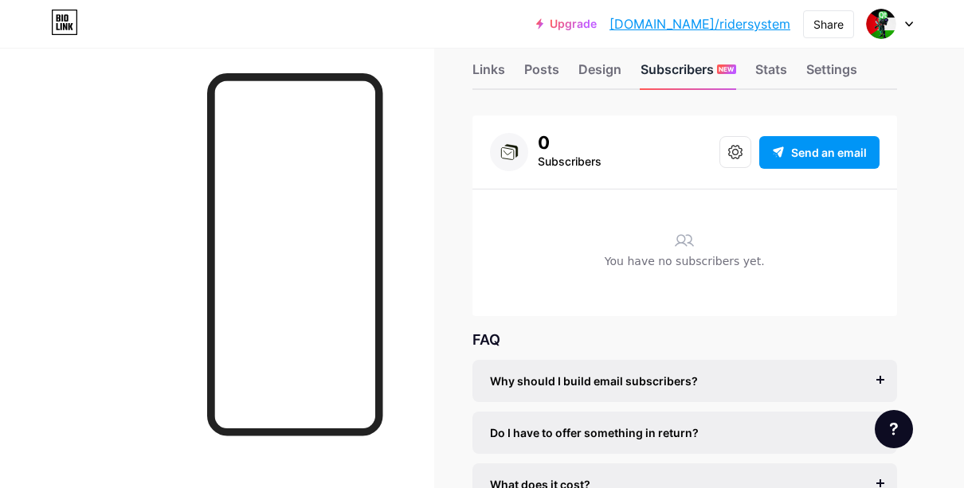
scroll to position [129, 0]
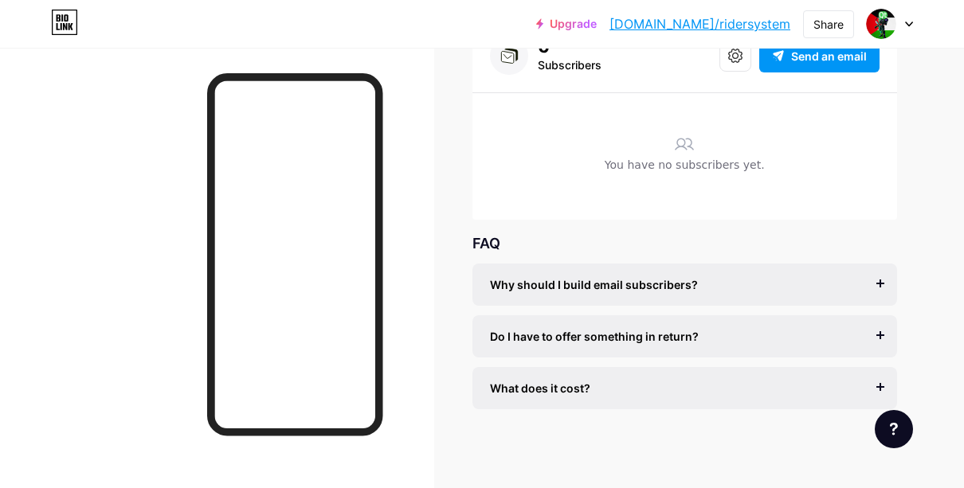
click at [840, 279] on div "Why should I build email subscribers?" at bounding box center [685, 284] width 390 height 17
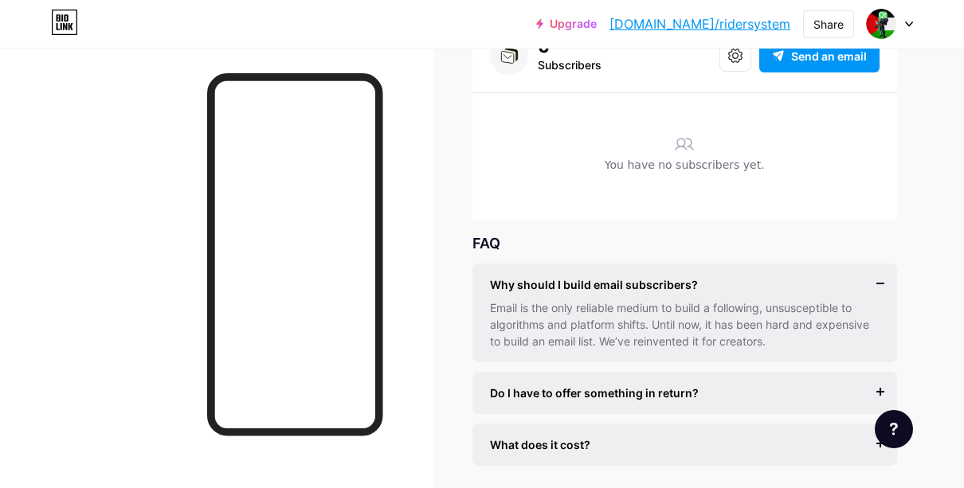
click at [737, 314] on div "Email is the only reliable medium to build a following, unsusceptible to algori…" at bounding box center [685, 325] width 390 height 50
click at [683, 288] on span "Why should I build email subscribers?" at bounding box center [594, 284] width 208 height 17
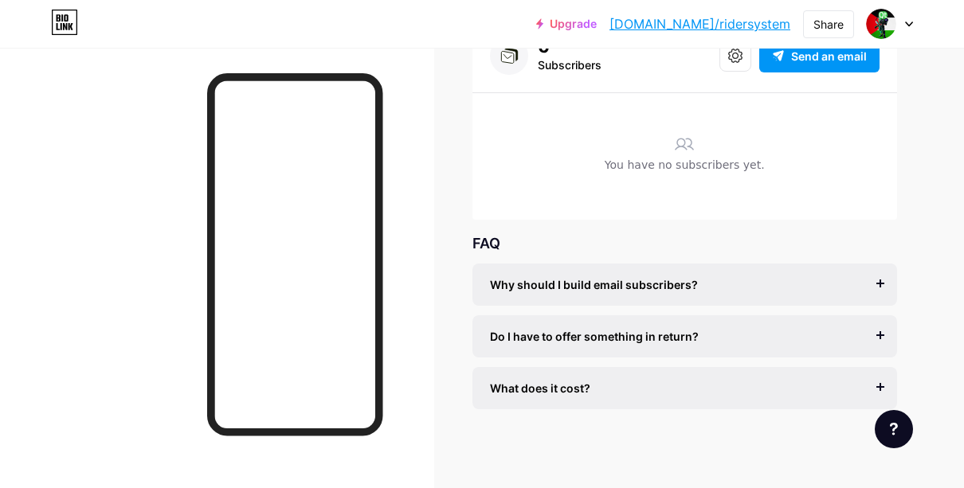
scroll to position [127, 0]
click at [683, 288] on span "Why should I build email subscribers?" at bounding box center [594, 286] width 208 height 17
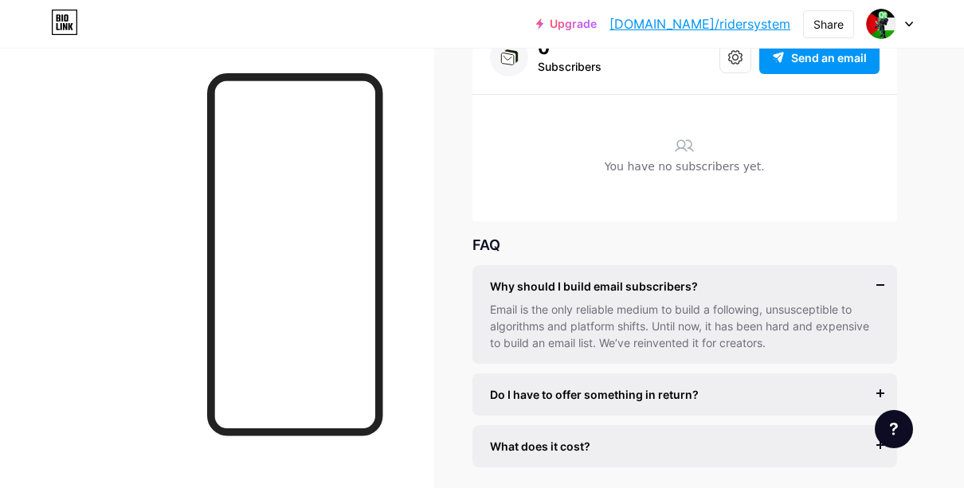
scroll to position [0, 0]
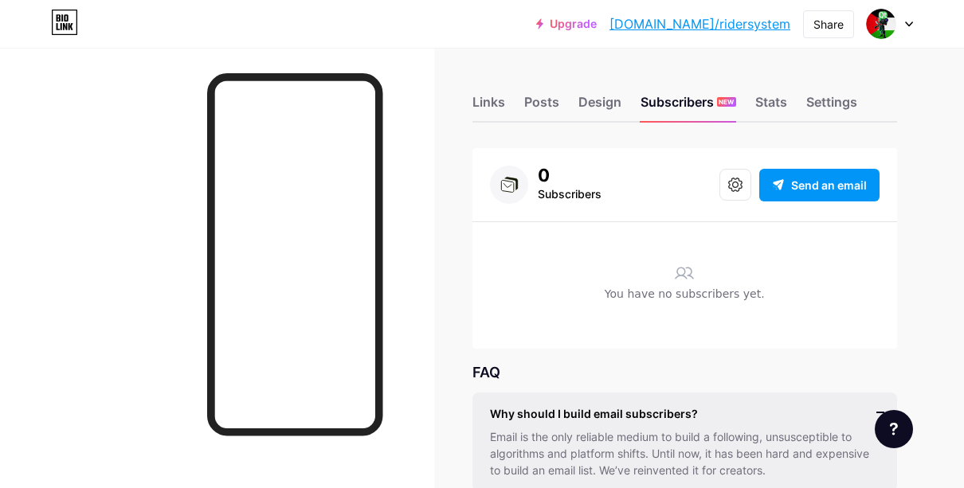
click at [708, 240] on div "You have no subscribers yet." at bounding box center [685, 293] width 390 height 111
click at [739, 190] on icon at bounding box center [735, 185] width 14 height 14
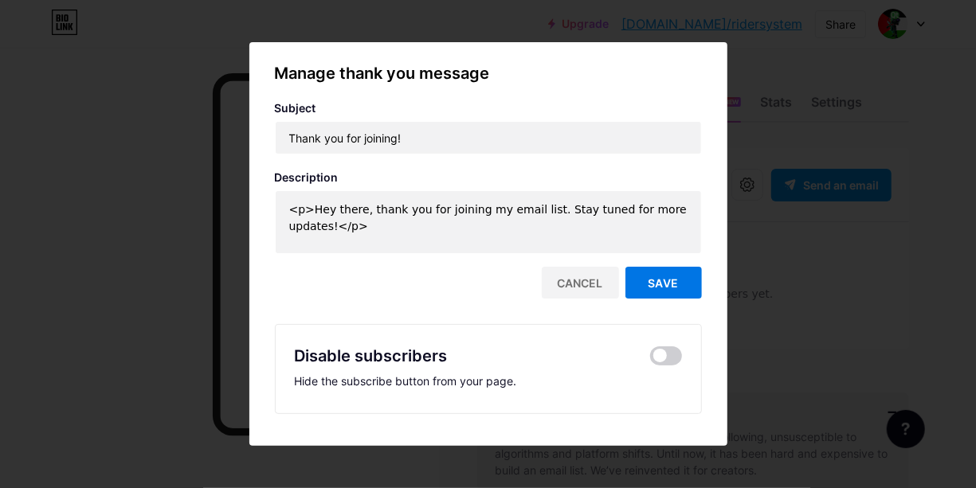
click at [654, 274] on button "Save" at bounding box center [663, 283] width 76 height 32
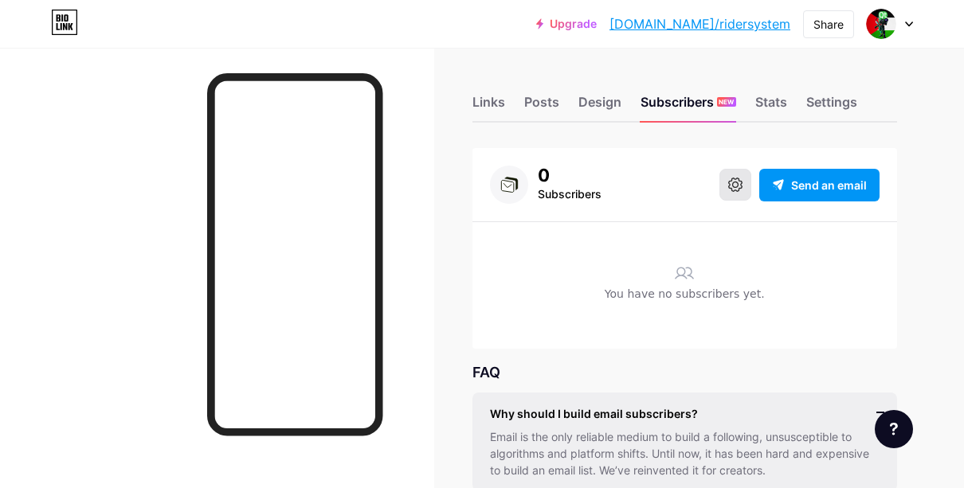
click at [723, 188] on button at bounding box center [735, 185] width 32 height 32
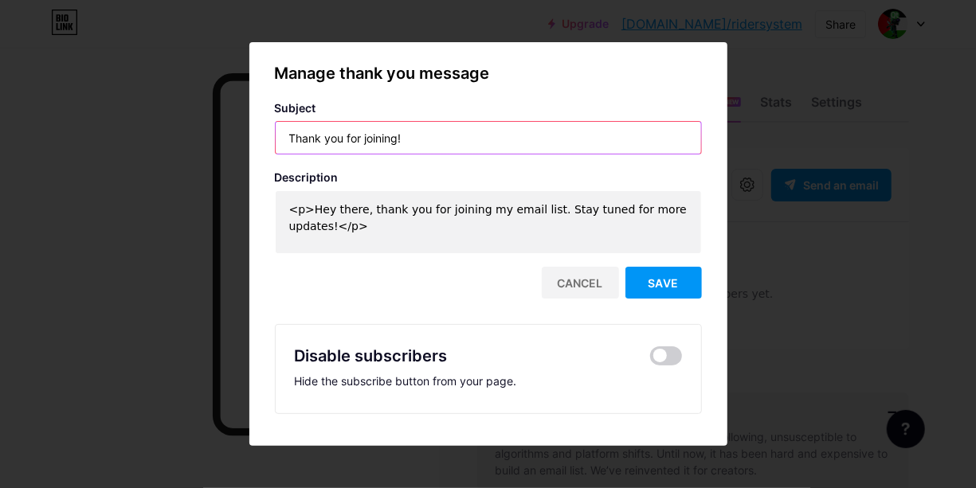
drag, startPoint x: 424, startPoint y: 135, endPoint x: 191, endPoint y: 139, distance: 232.7
click at [191, 139] on div "Manage thank you message Subject Thank you for joining! Description <p>Hey ther…" at bounding box center [488, 244] width 976 height 488
type input "haiiii"
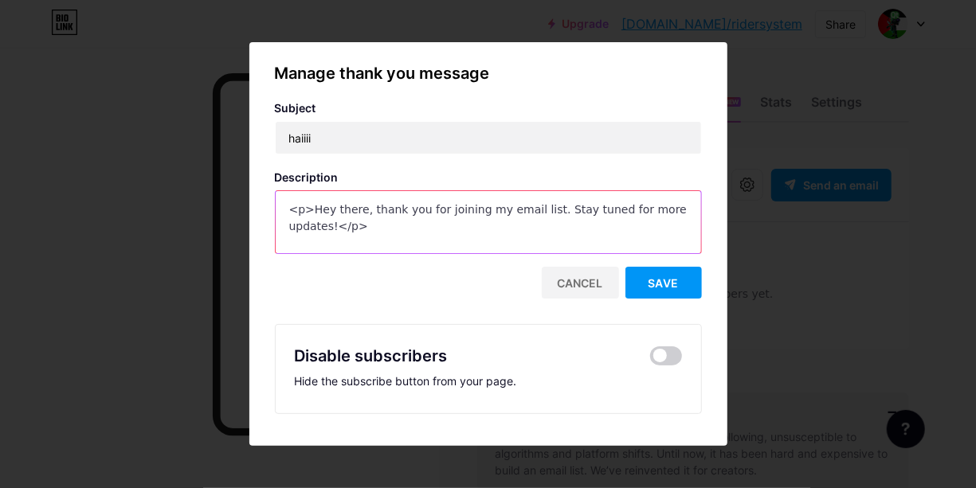
click at [303, 211] on textarea "<p>Hey there, thank you for joining my email list. Stay tuned for more updates!…" at bounding box center [488, 223] width 425 height 64
drag, startPoint x: 303, startPoint y: 211, endPoint x: 672, endPoint y: 205, distance: 369.7
click at [672, 205] on textarea "<p>Hey there, thank you for joining my email list. Stay tuned for more updates!…" at bounding box center [488, 223] width 425 height 64
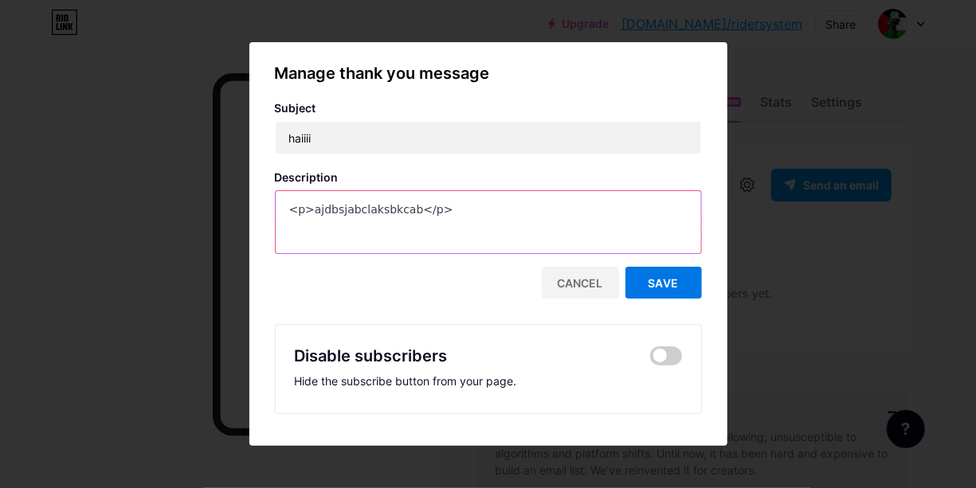
type textarea "<p>ajdbsjabclaksbkcab</p>"
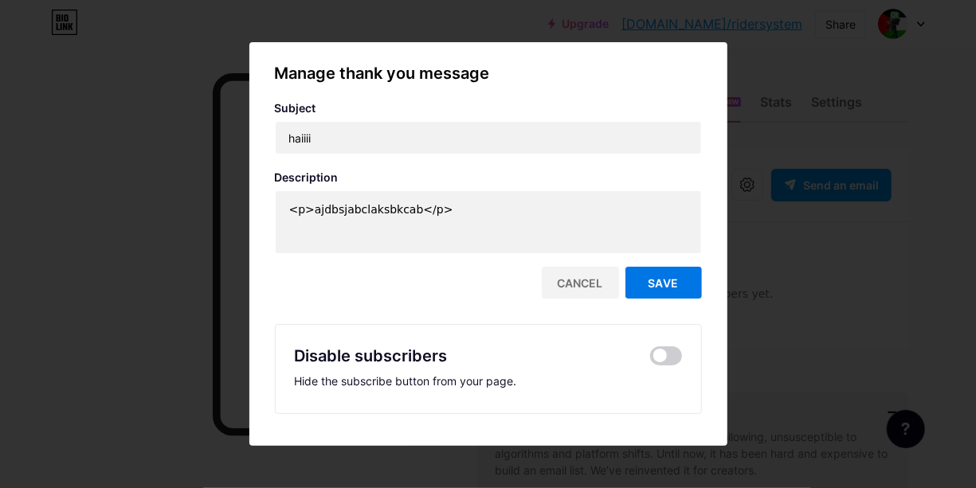
click at [659, 285] on span "Save" at bounding box center [663, 283] width 30 height 14
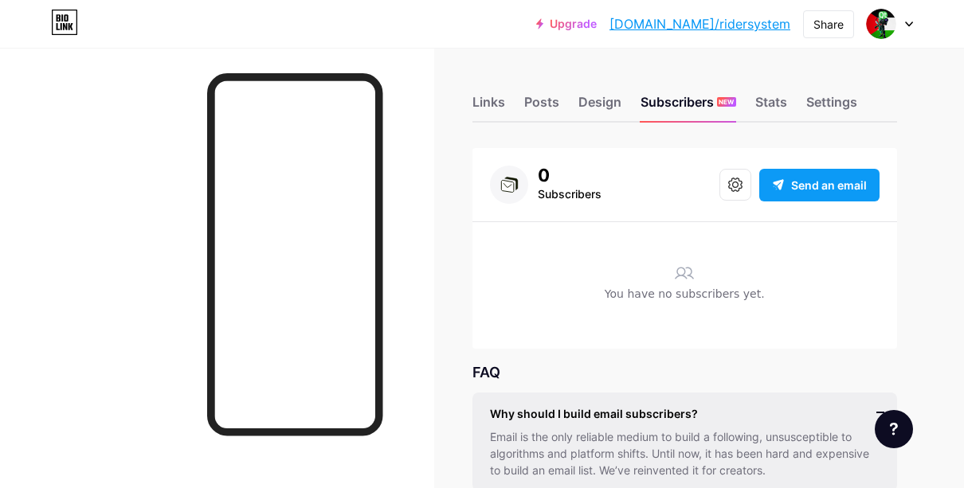
click at [789, 196] on div "Send an email" at bounding box center [819, 185] width 120 height 33
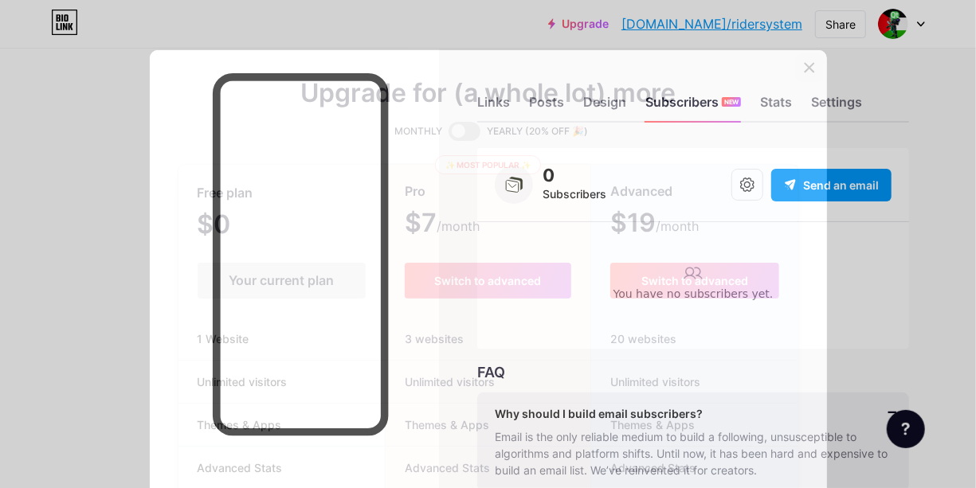
click at [805, 74] on icon at bounding box center [809, 67] width 13 height 13
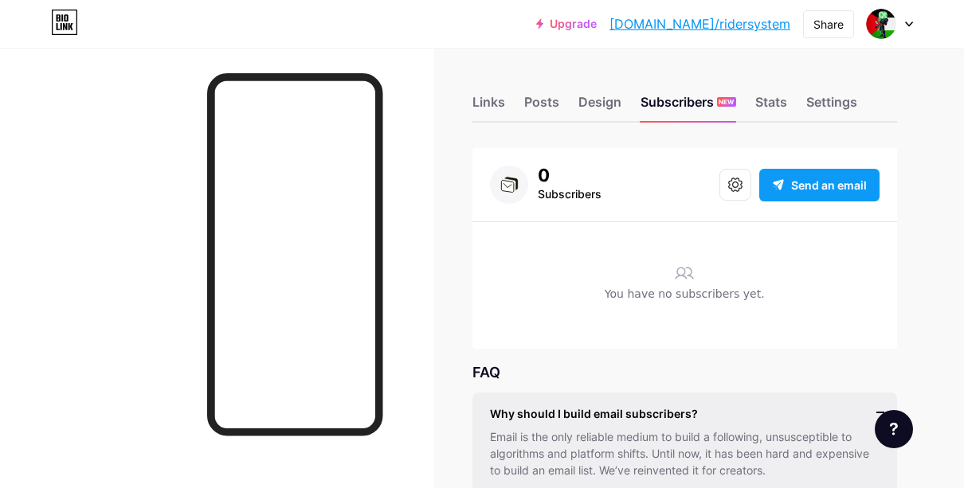
click at [781, 182] on icon at bounding box center [778, 184] width 13 height 13
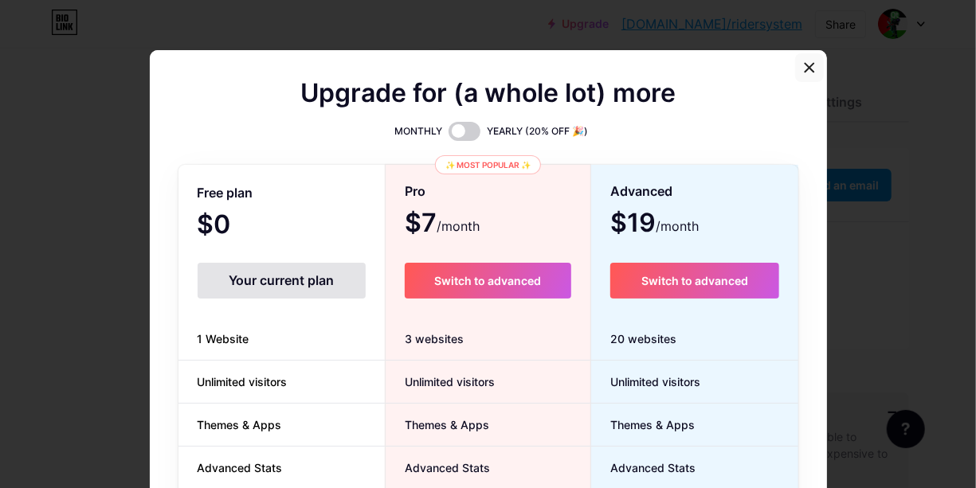
click at [803, 73] on icon at bounding box center [809, 67] width 13 height 13
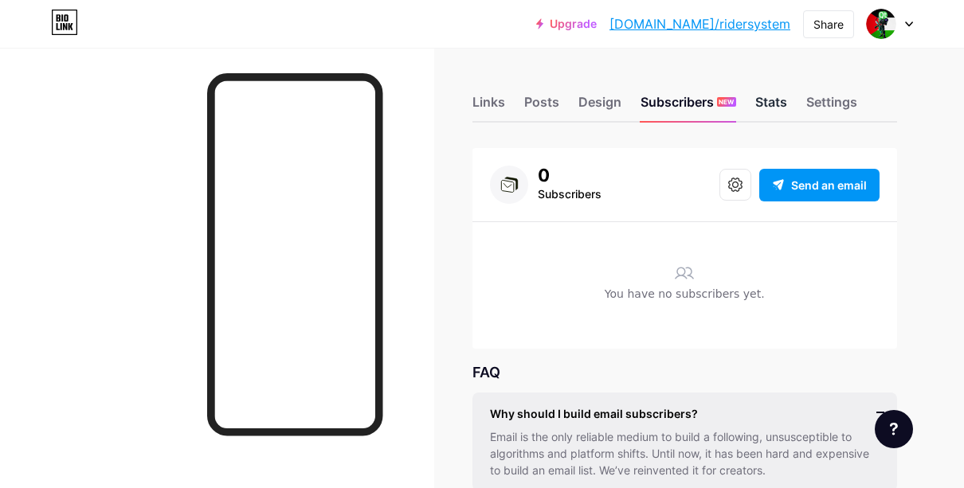
click at [761, 110] on div "Stats" at bounding box center [771, 106] width 32 height 29
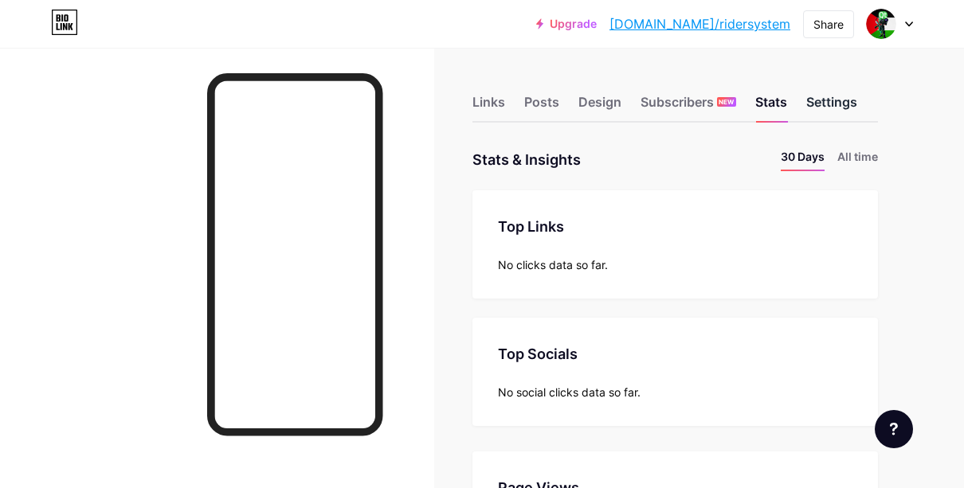
click at [814, 99] on div "Settings" at bounding box center [831, 106] width 51 height 29
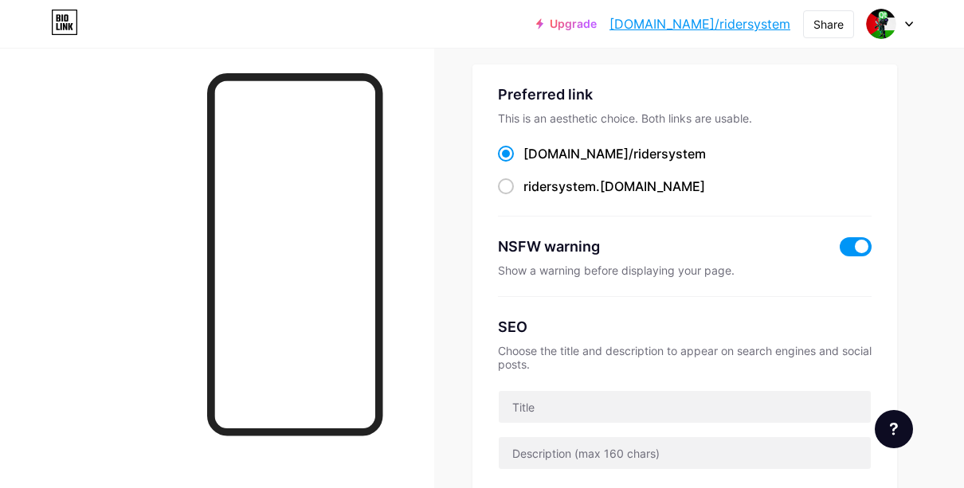
scroll to position [105, 0]
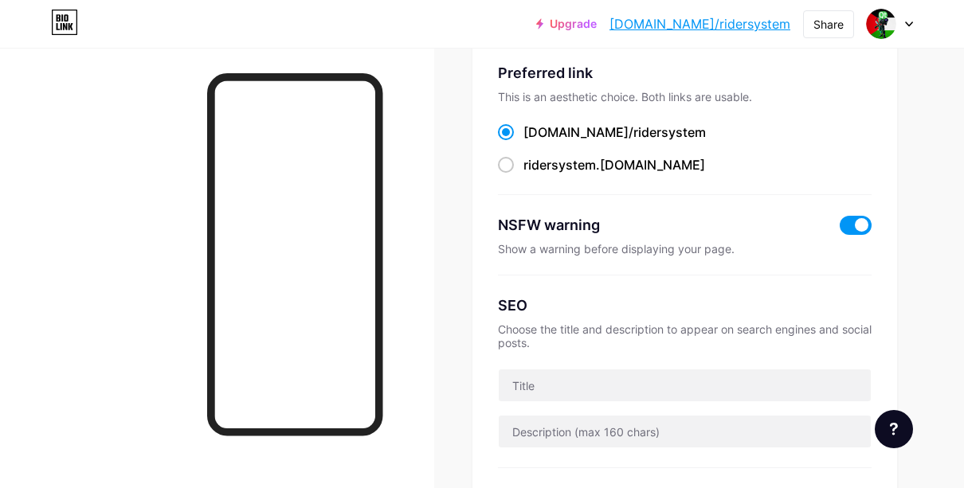
click at [850, 226] on span at bounding box center [856, 225] width 32 height 19
click at [840, 229] on input "checkbox" at bounding box center [840, 229] width 0 height 0
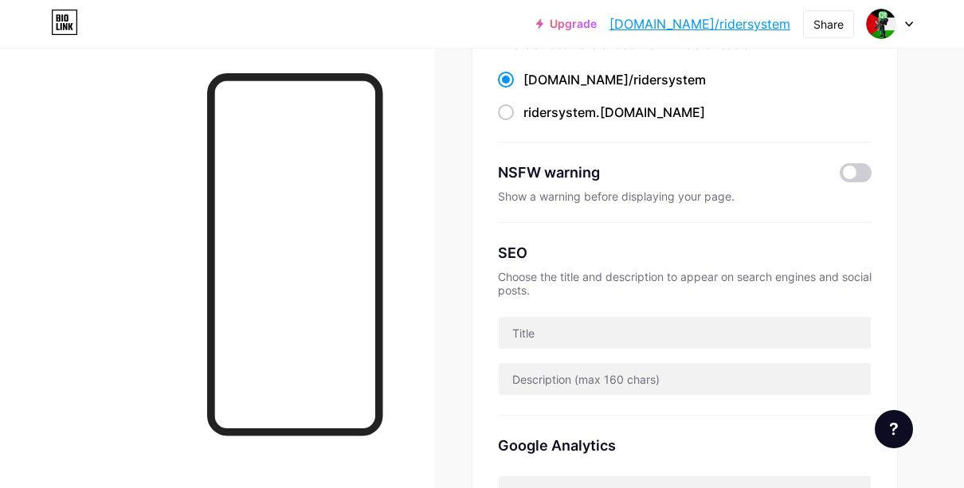
scroll to position [159, 0]
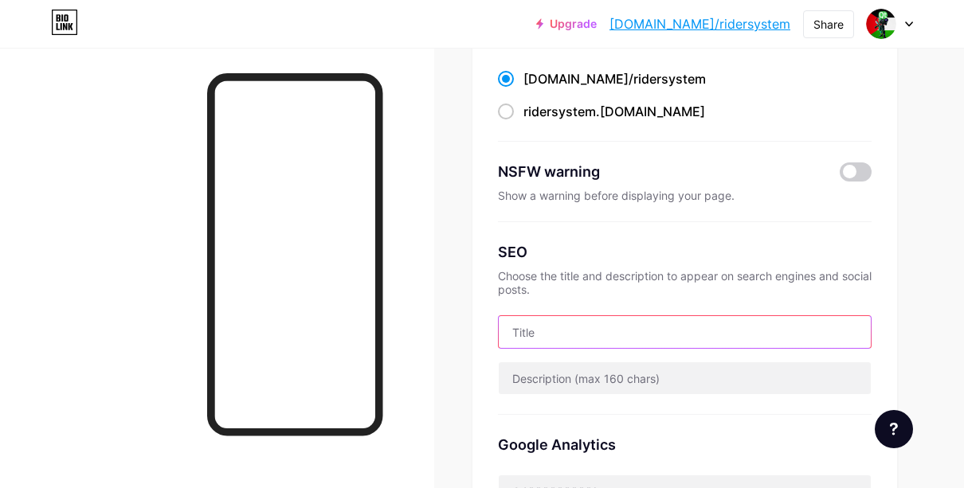
click at [646, 327] on input "text" at bounding box center [685, 332] width 373 height 32
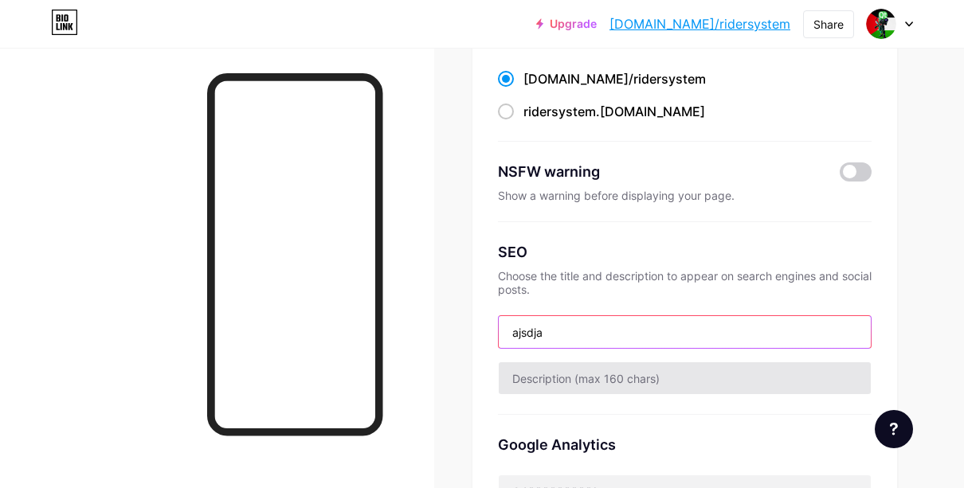
type input "ajsdja"
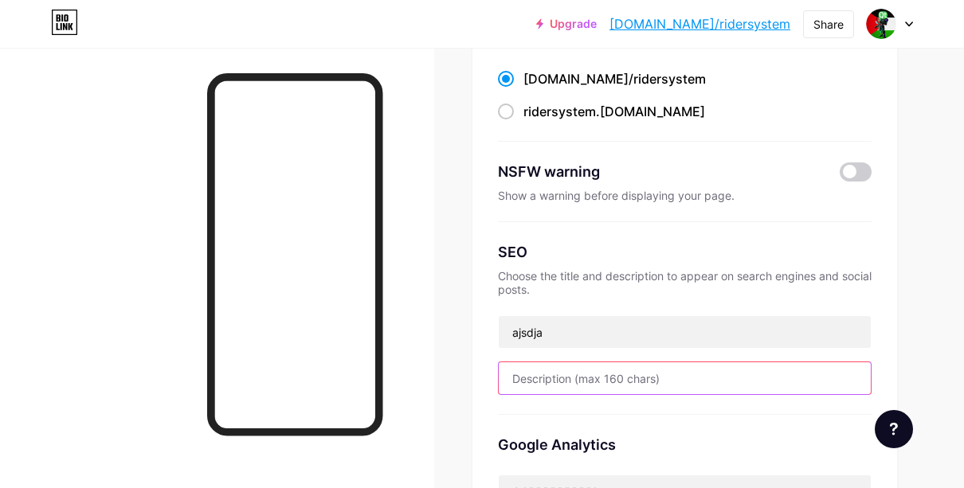
click at [574, 386] on input "text" at bounding box center [685, 378] width 373 height 32
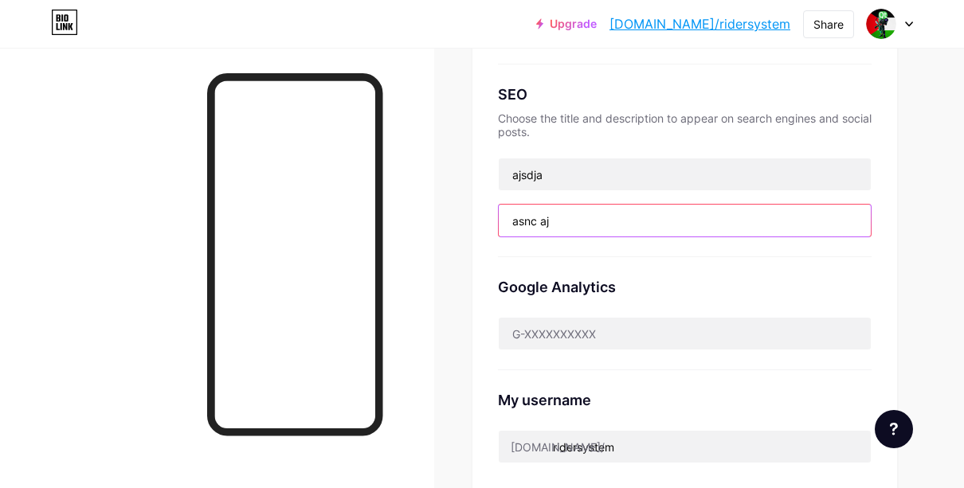
scroll to position [317, 0]
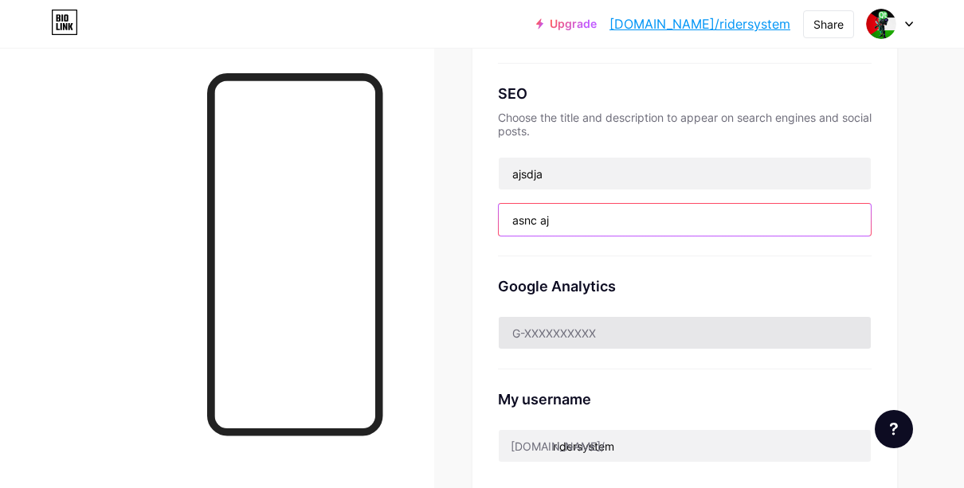
type input "asnc aj"
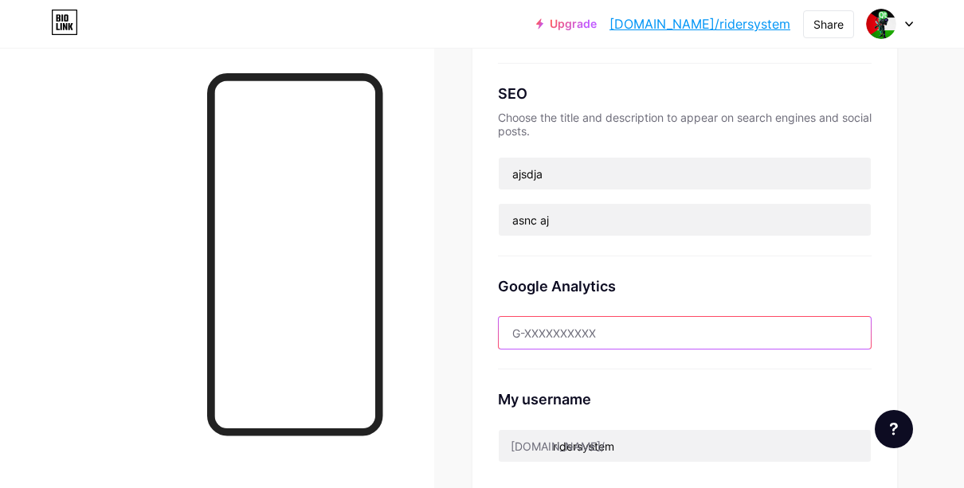
click at [610, 333] on input "text" at bounding box center [685, 333] width 373 height 32
type input "a"
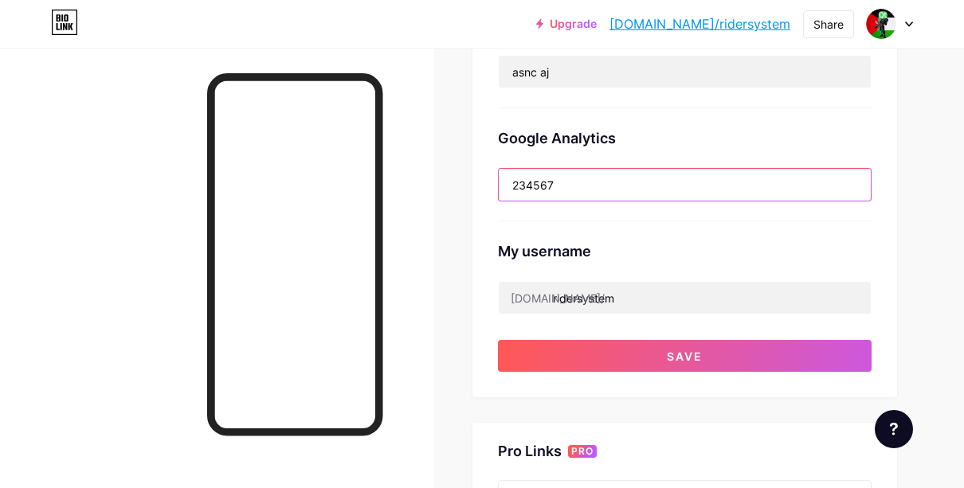
scroll to position [466, 0]
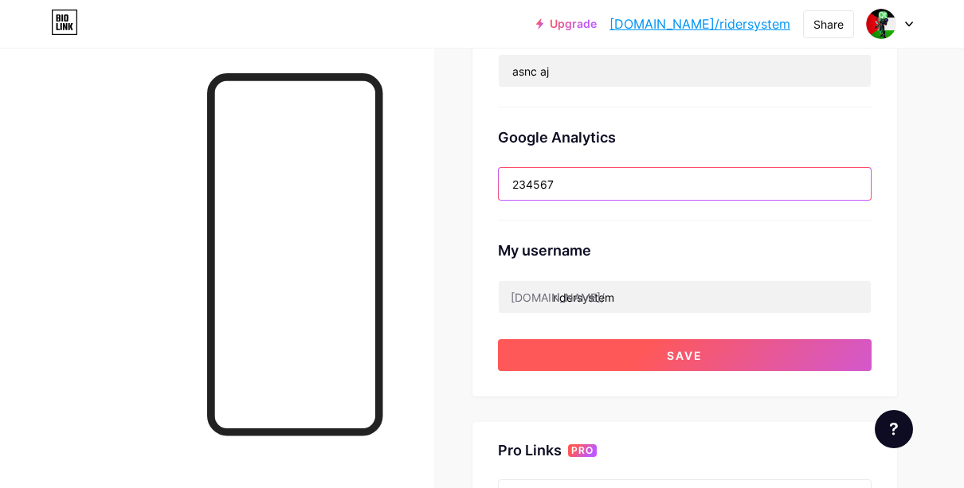
type input "234567"
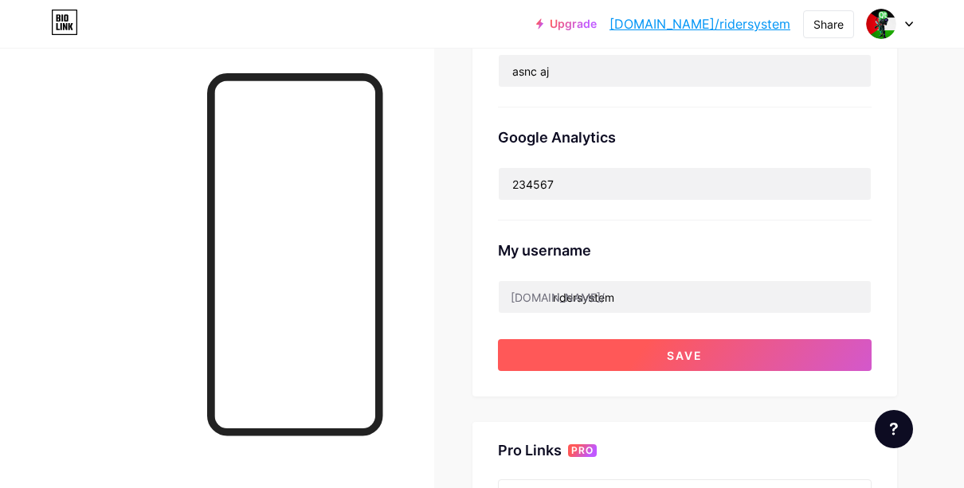
click at [609, 355] on button "Save" at bounding box center [685, 355] width 374 height 32
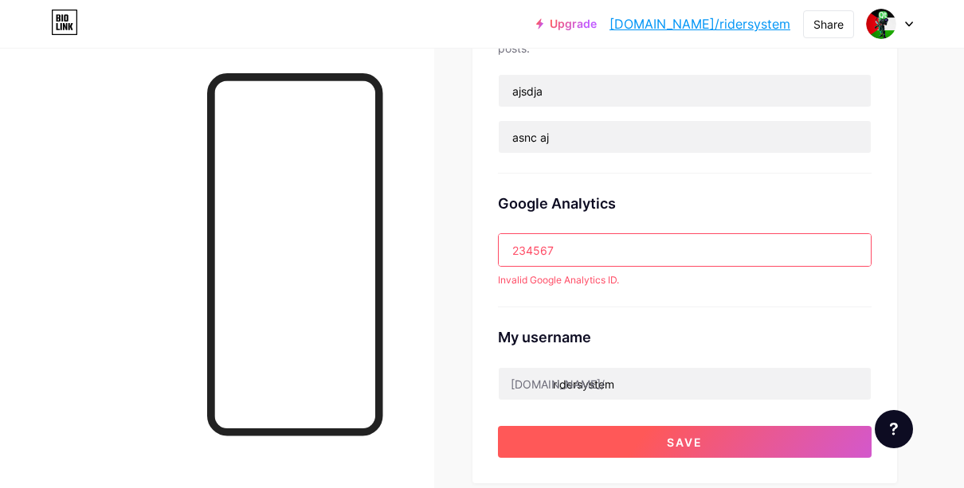
scroll to position [385, 0]
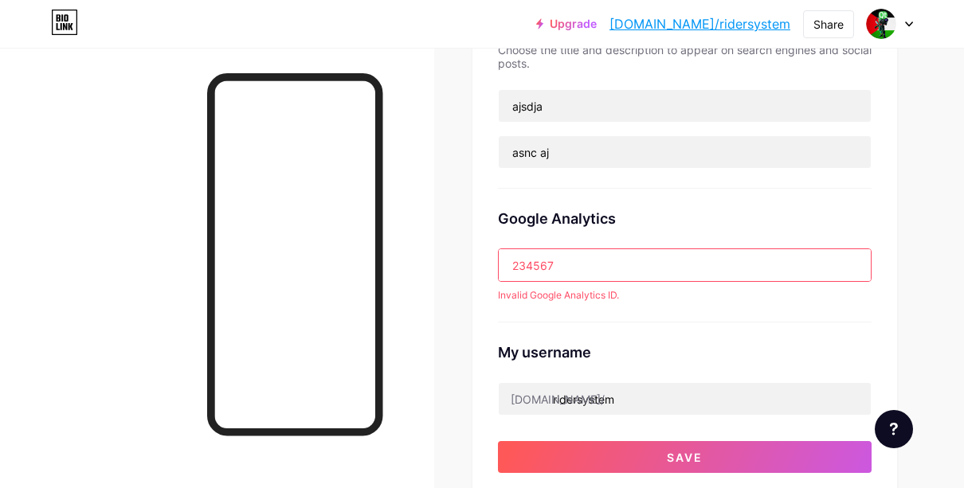
drag, startPoint x: 613, startPoint y: 261, endPoint x: 458, endPoint y: 277, distance: 156.2
click at [458, 277] on div "Links Posts Design Subscribers NEW Stats Settings Preferred link This is an aes…" at bounding box center [482, 315] width 964 height 1305
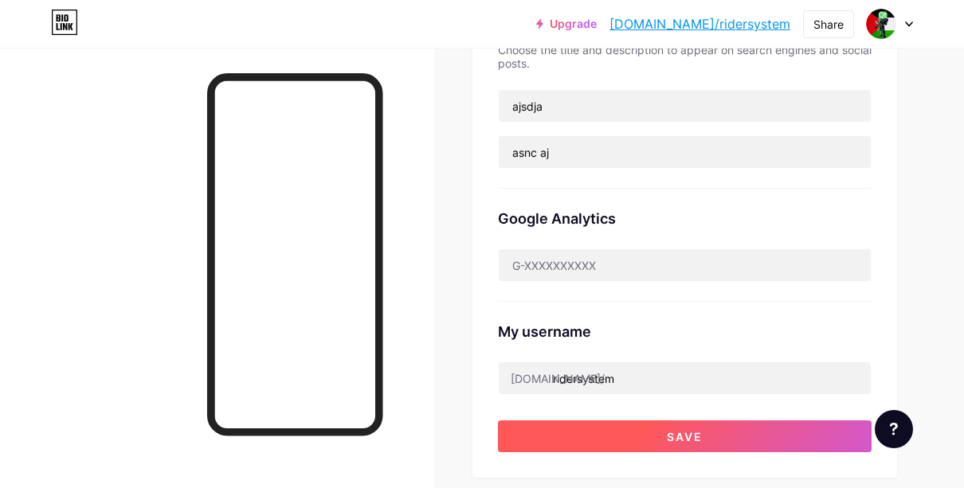
click at [538, 430] on button "Save" at bounding box center [685, 437] width 374 height 32
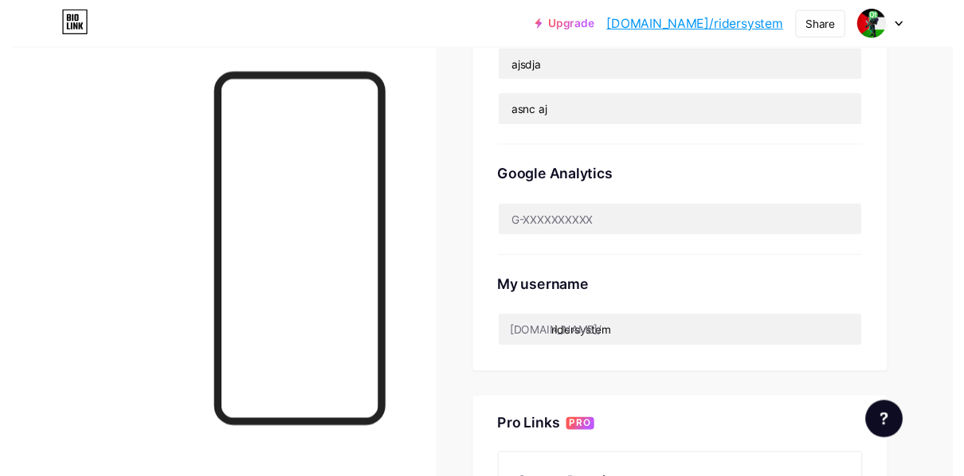
scroll to position [0, 0]
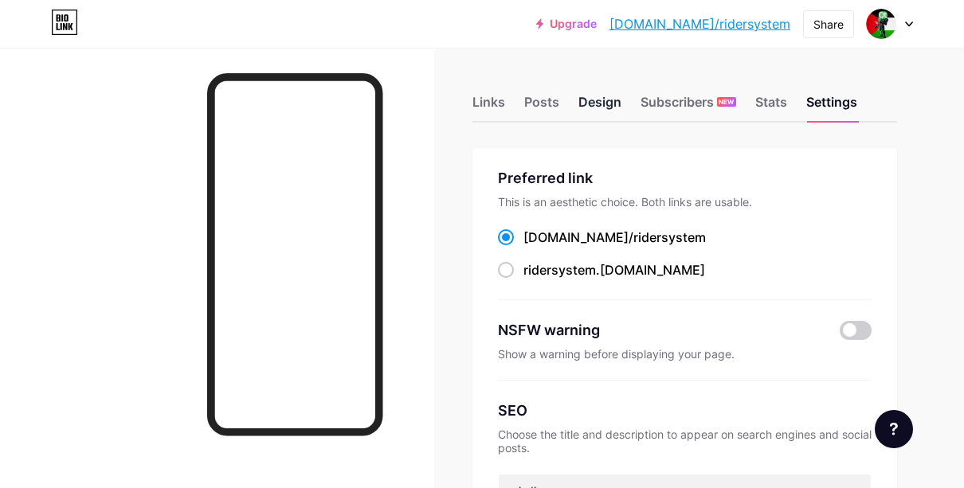
click at [586, 108] on div "Design" at bounding box center [599, 106] width 43 height 29
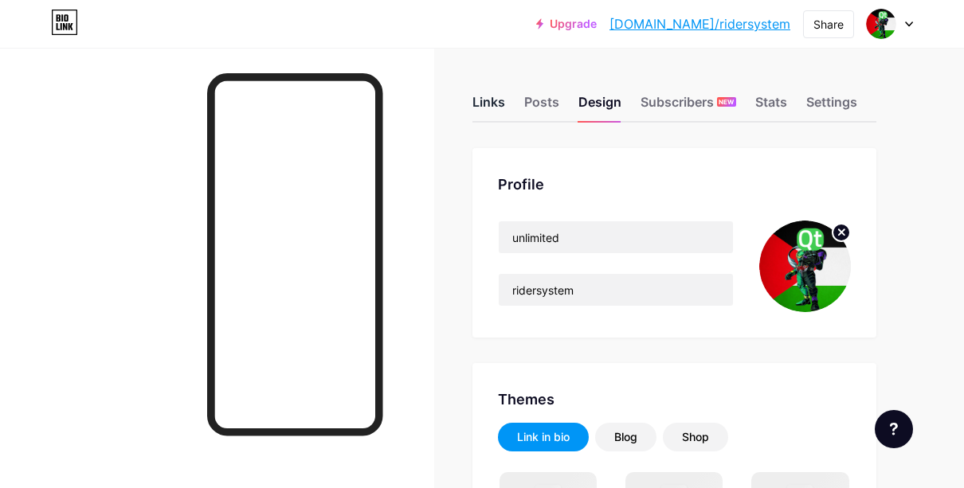
click at [498, 107] on div "Links" at bounding box center [488, 106] width 33 height 29
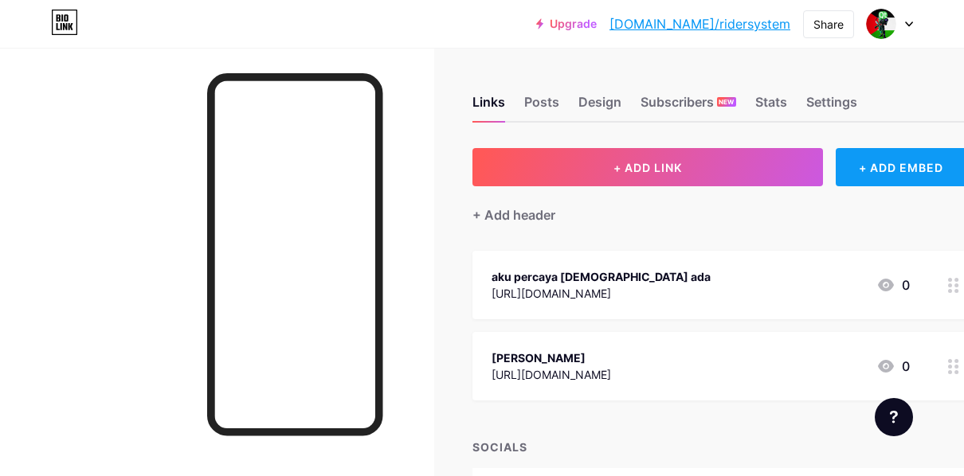
click at [881, 167] on div "+ ADD EMBED" at bounding box center [901, 167] width 131 height 38
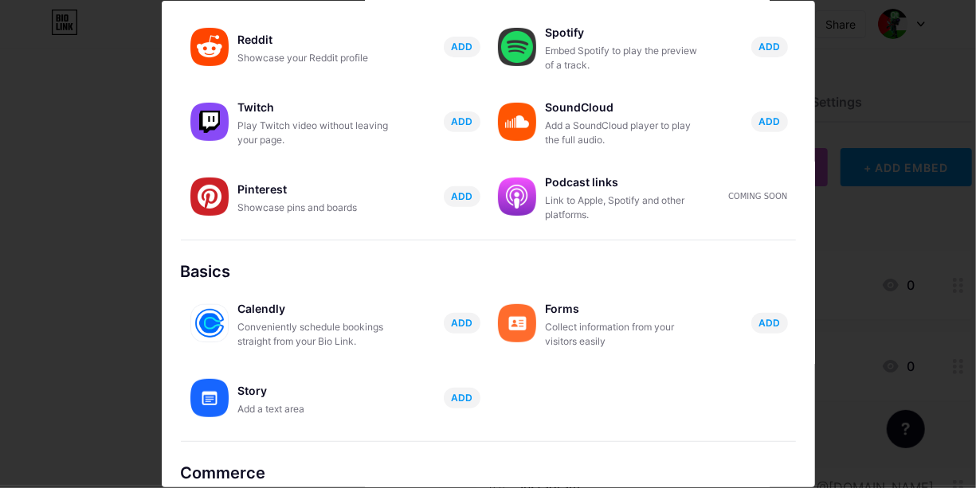
scroll to position [238, 0]
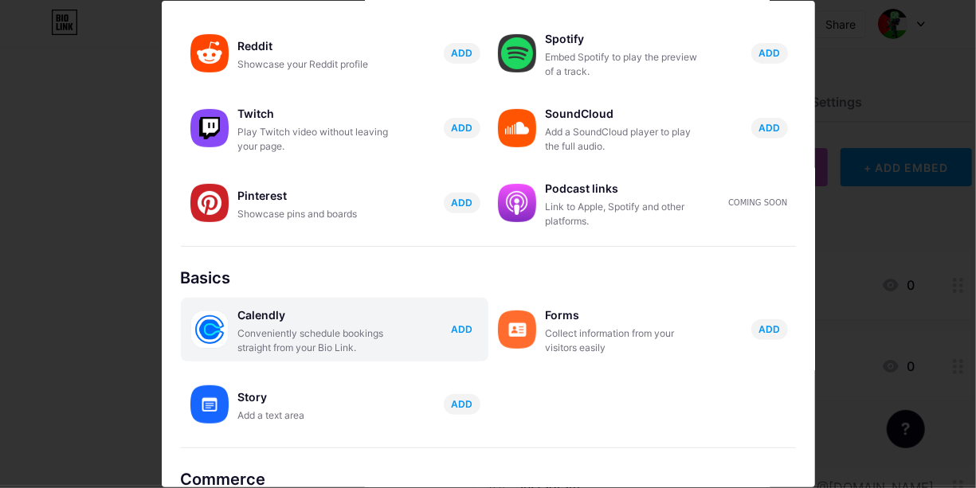
click at [452, 333] on span "ADD" at bounding box center [462, 330] width 22 height 14
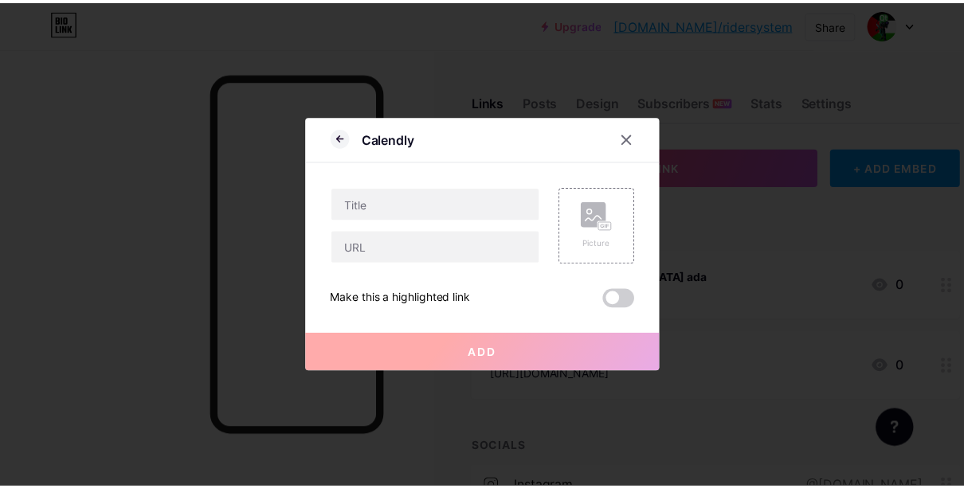
scroll to position [0, 0]
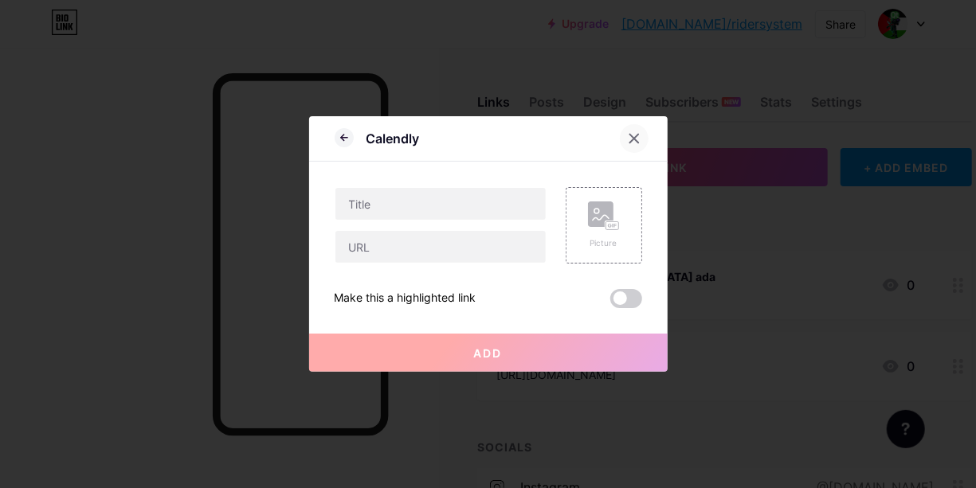
click at [637, 135] on div at bounding box center [634, 138] width 29 height 29
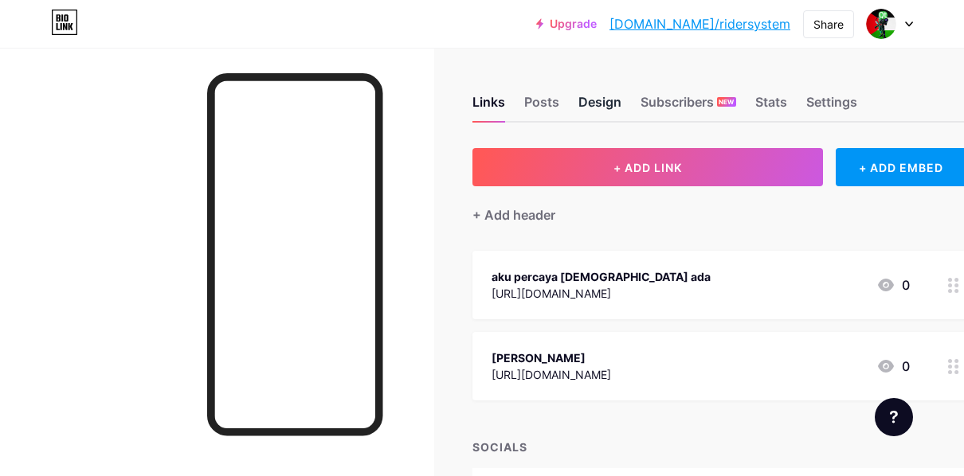
click at [590, 108] on div "Design" at bounding box center [599, 106] width 43 height 29
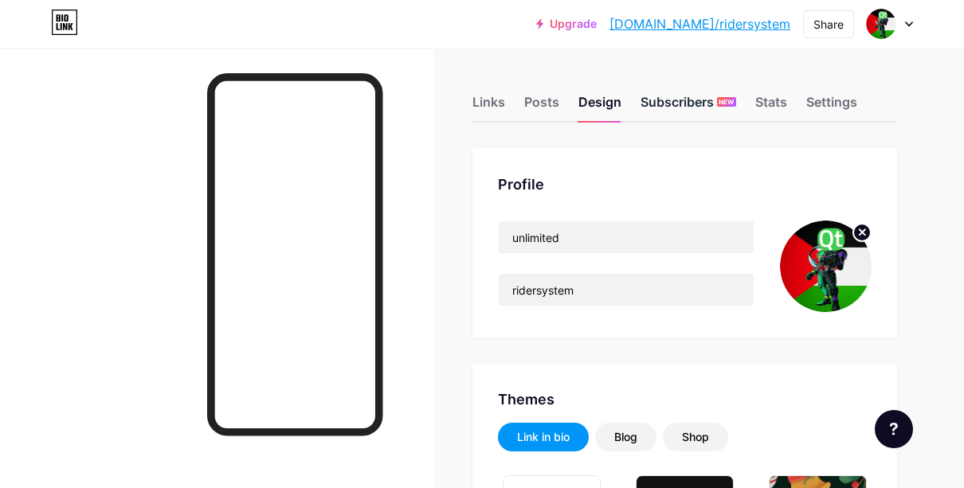
click at [667, 101] on div "Subscribers NEW" at bounding box center [689, 106] width 96 height 29
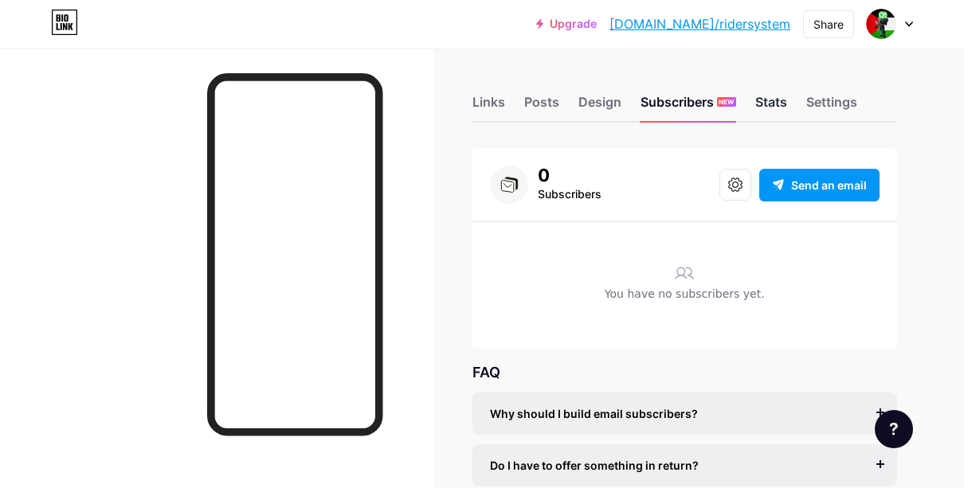
click at [773, 99] on div "Stats" at bounding box center [771, 106] width 32 height 29
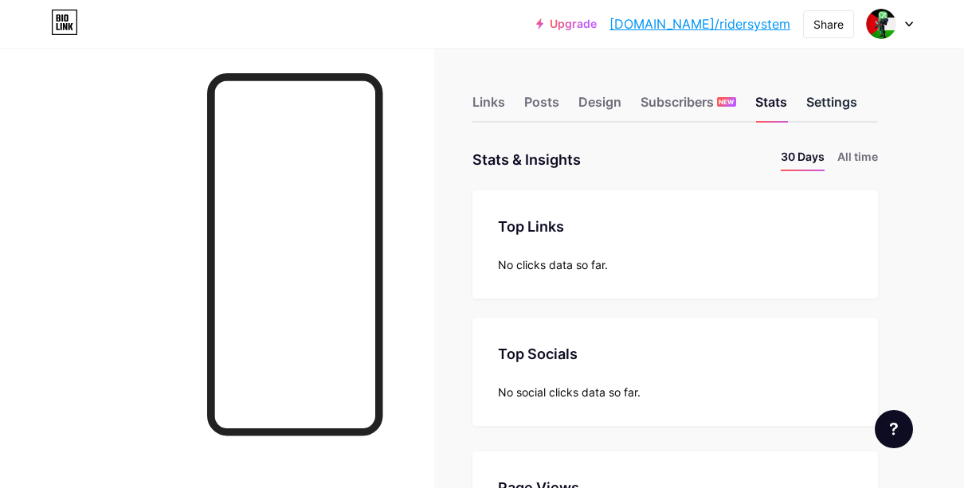
click at [812, 111] on div "Settings" at bounding box center [831, 106] width 51 height 29
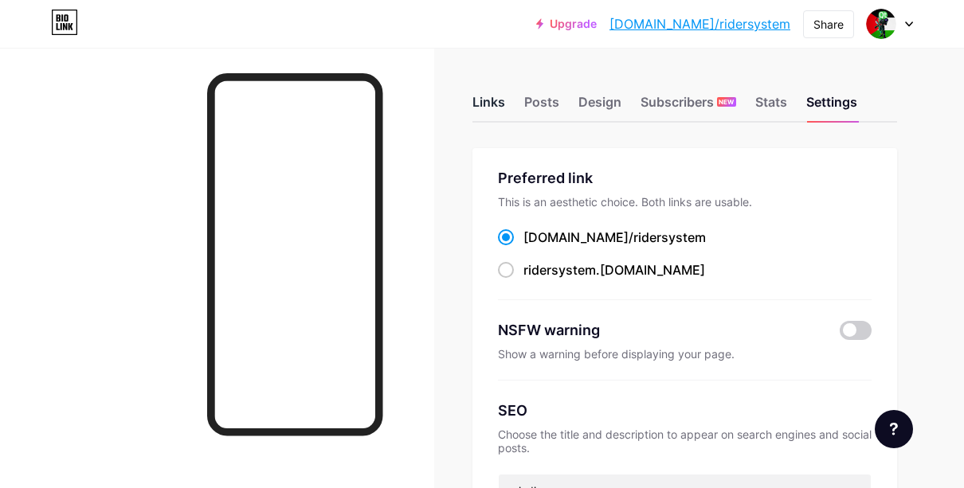
click at [498, 96] on div "Links" at bounding box center [488, 106] width 33 height 29
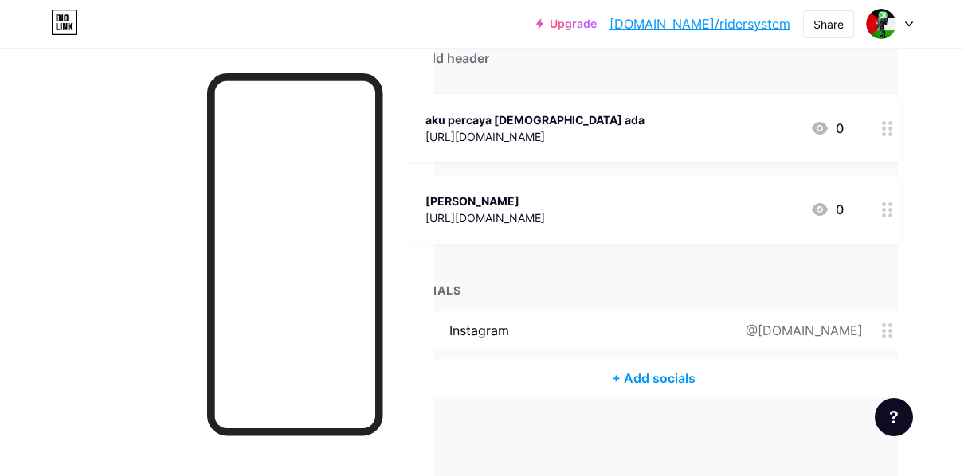
scroll to position [157, 68]
